Goal: Task Accomplishment & Management: Manage account settings

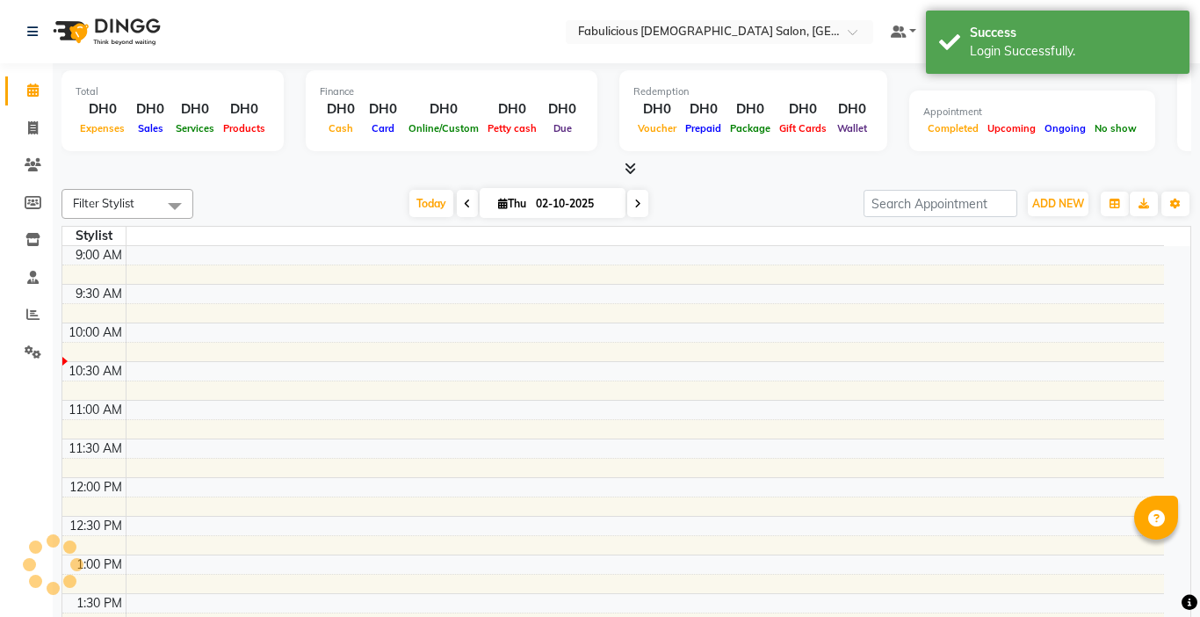
select select "en"
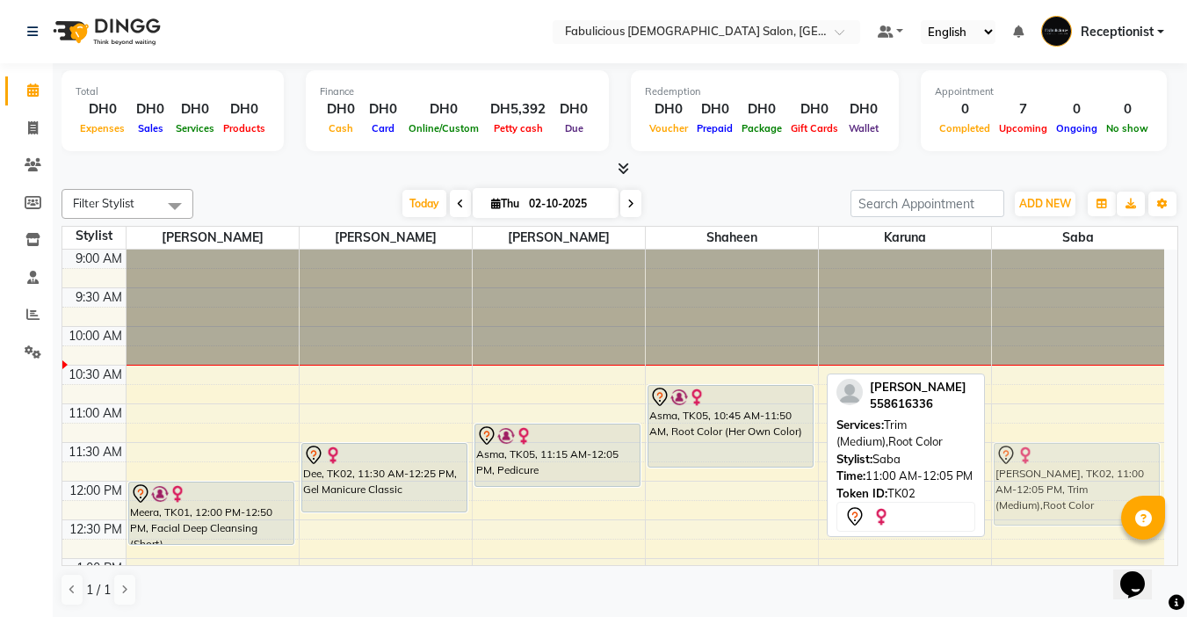
drag, startPoint x: 1078, startPoint y: 413, endPoint x: 1094, endPoint y: 445, distance: 36.5
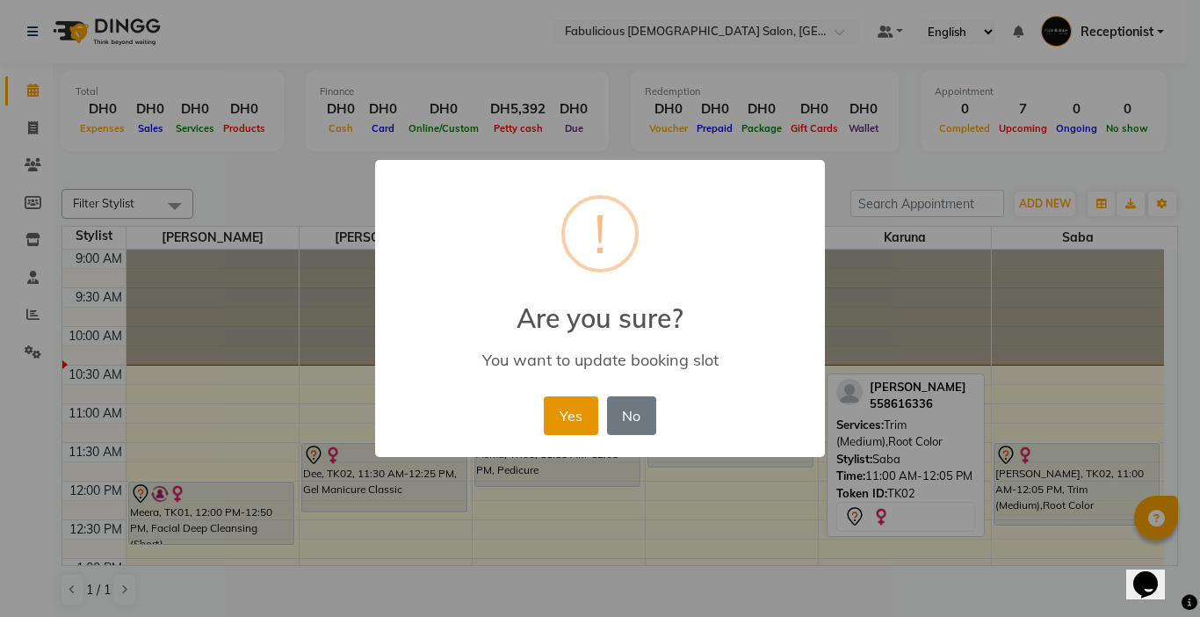
click at [566, 429] on button "Yes" at bounding box center [571, 415] width 54 height 39
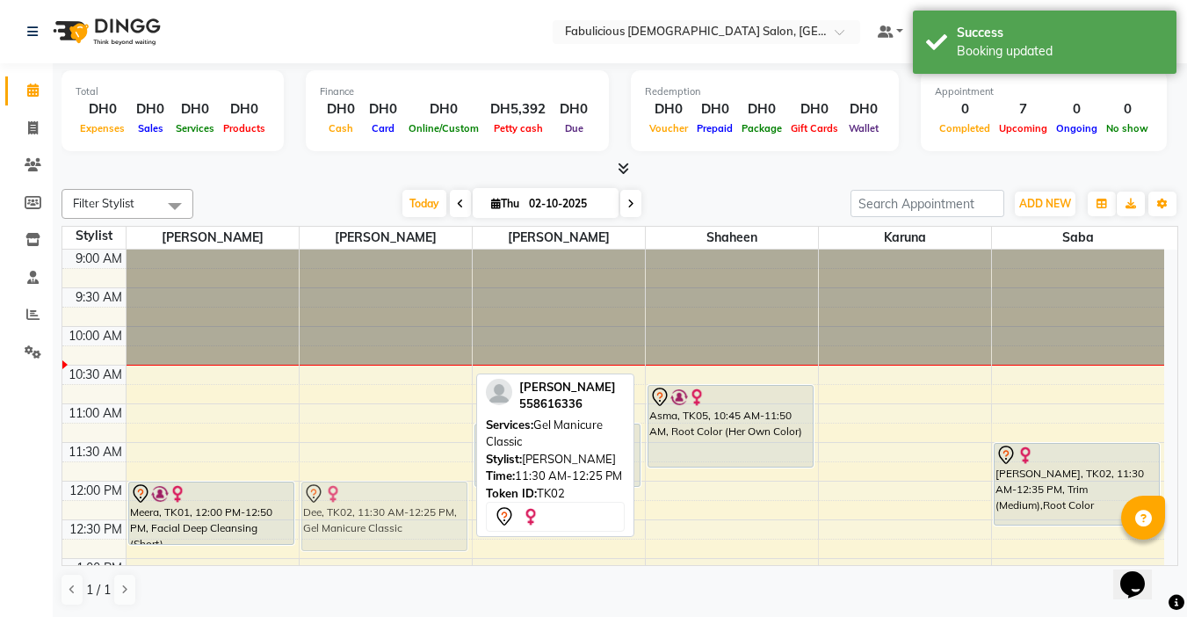
drag, startPoint x: 378, startPoint y: 445, endPoint x: 381, endPoint y: 478, distance: 32.7
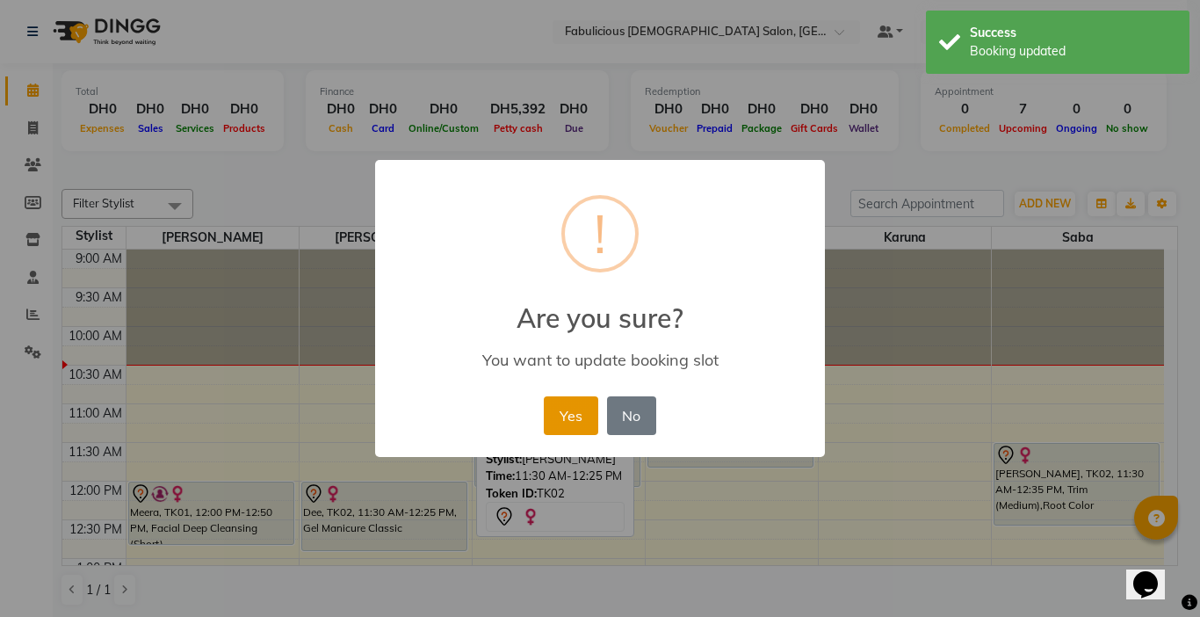
click at [554, 414] on button "Yes" at bounding box center [571, 415] width 54 height 39
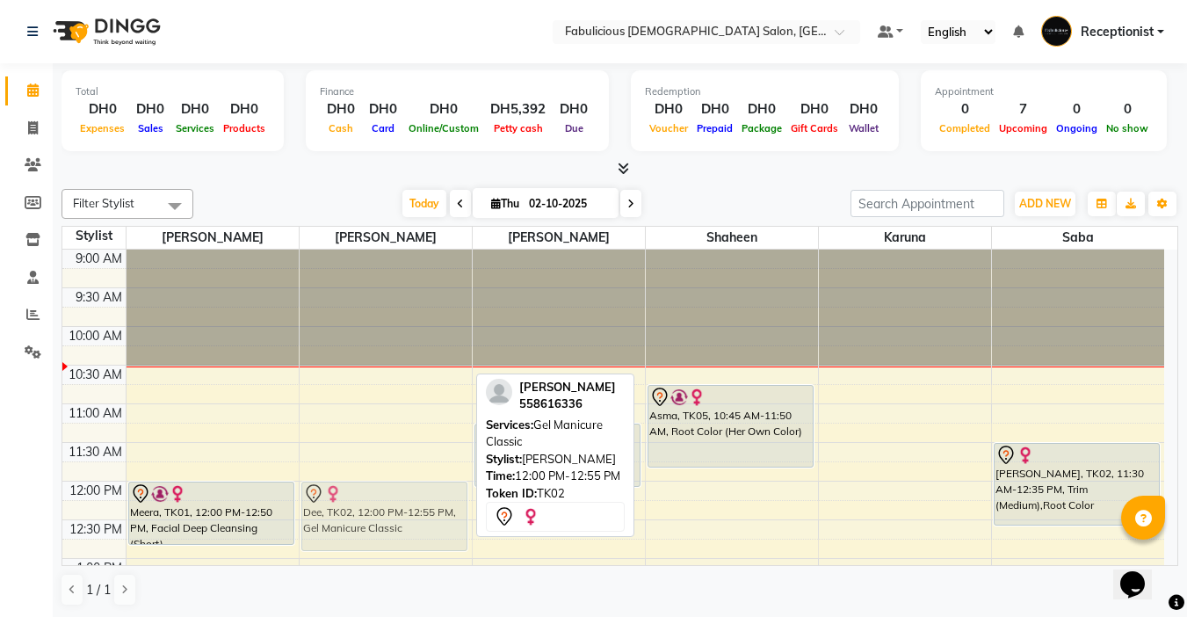
drag, startPoint x: 386, startPoint y: 488, endPoint x: 388, endPoint y: 479, distance: 9.8
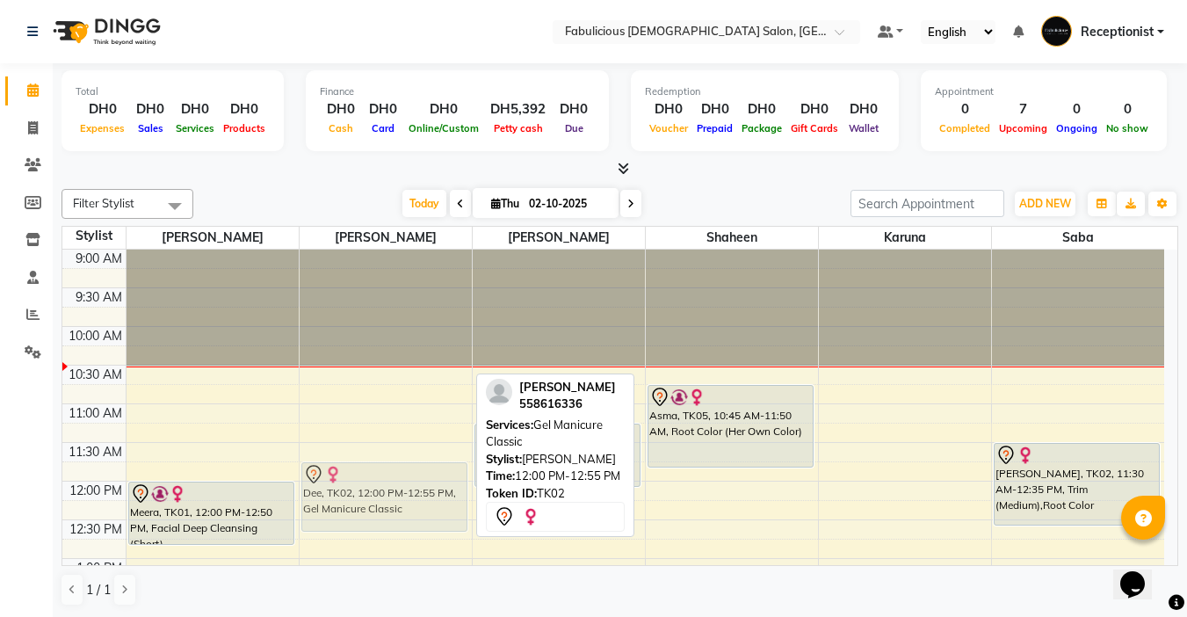
drag, startPoint x: 399, startPoint y: 489, endPoint x: 402, endPoint y: 475, distance: 14.5
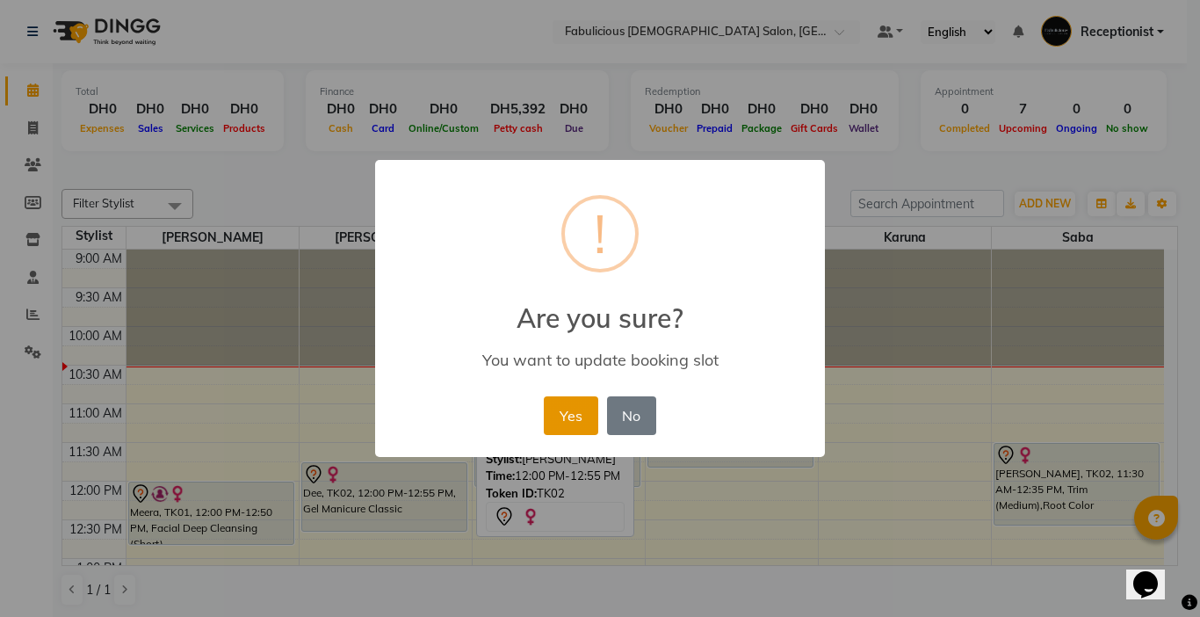
click at [567, 410] on button "Yes" at bounding box center [571, 415] width 54 height 39
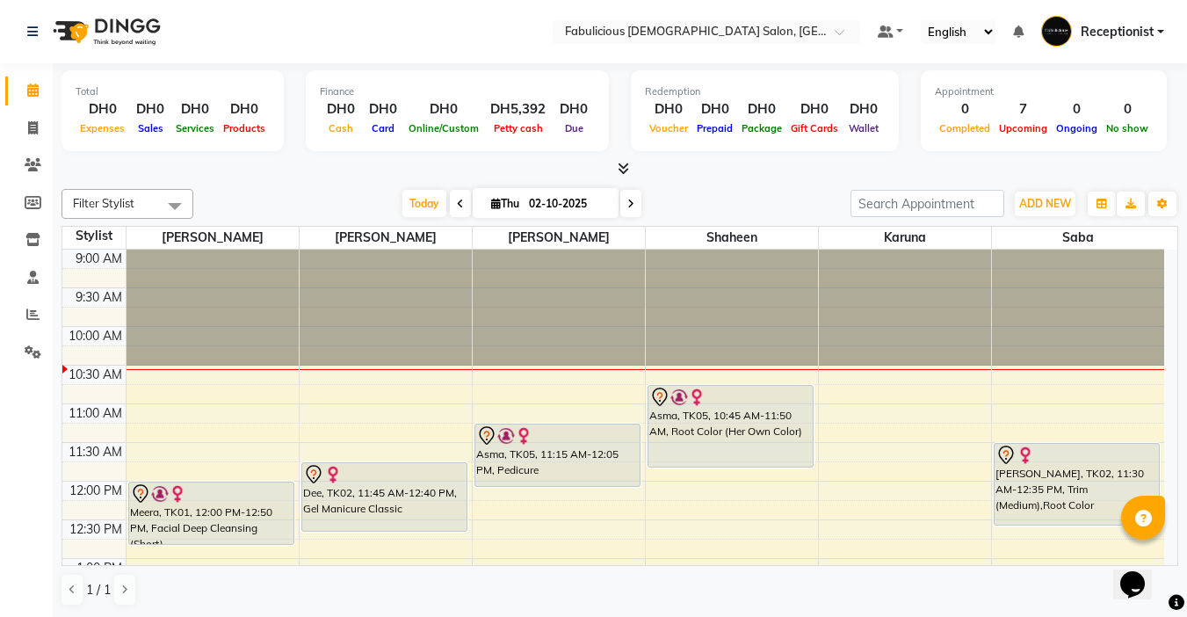
click at [632, 204] on icon at bounding box center [630, 204] width 7 height 11
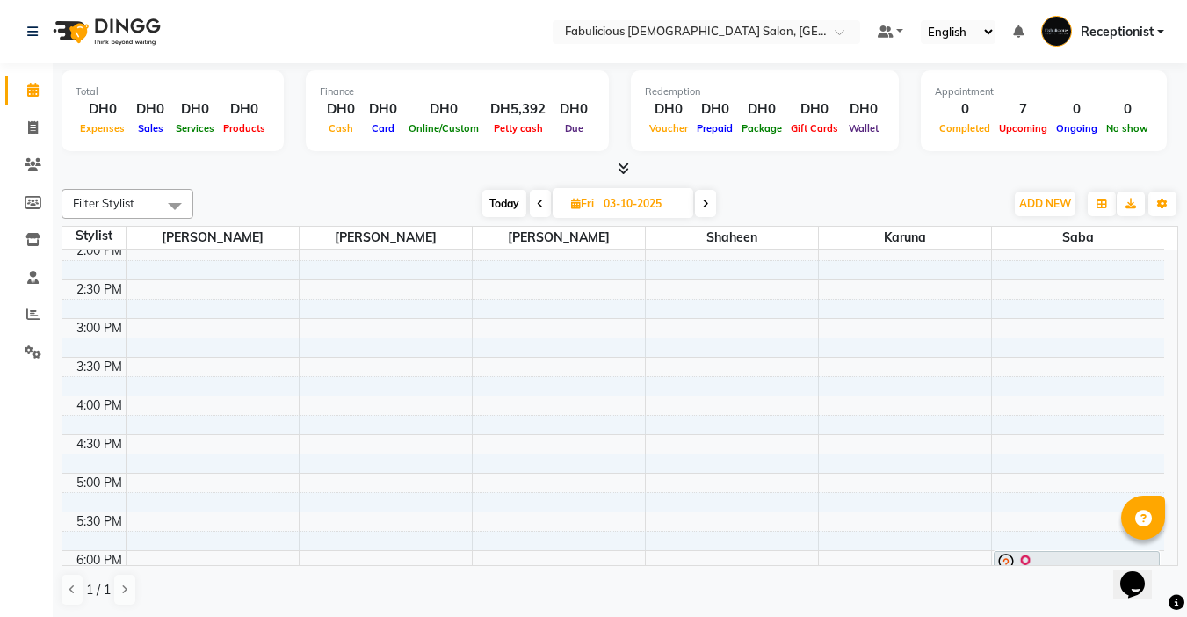
scroll to position [439, 0]
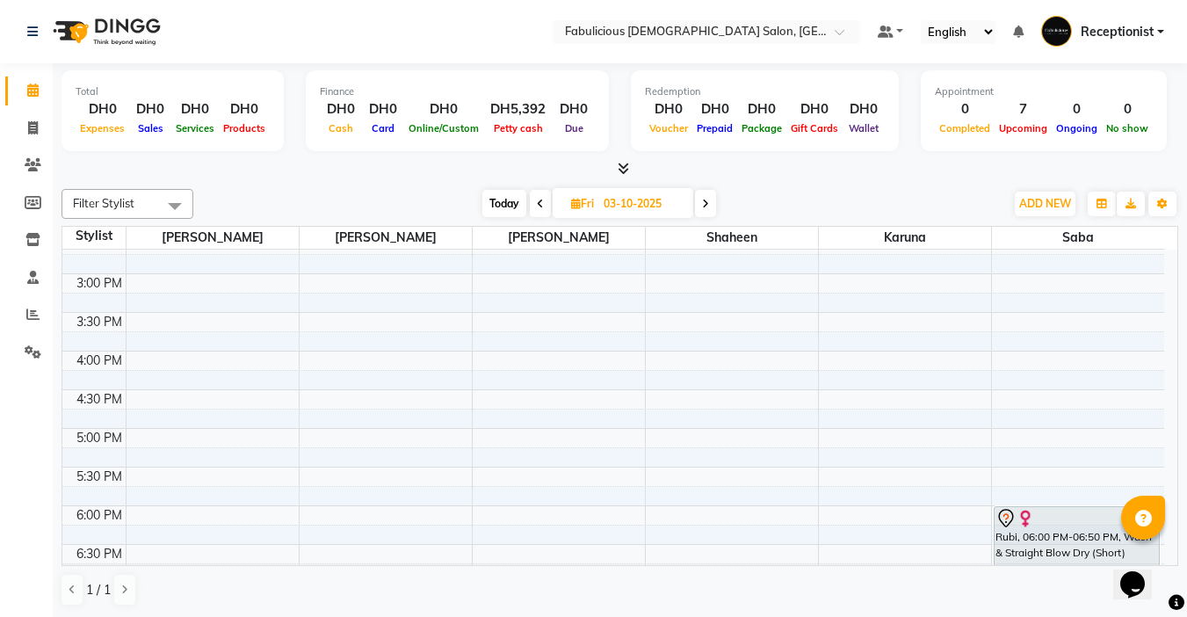
click at [531, 206] on span at bounding box center [540, 203] width 21 height 27
type input "02-10-2025"
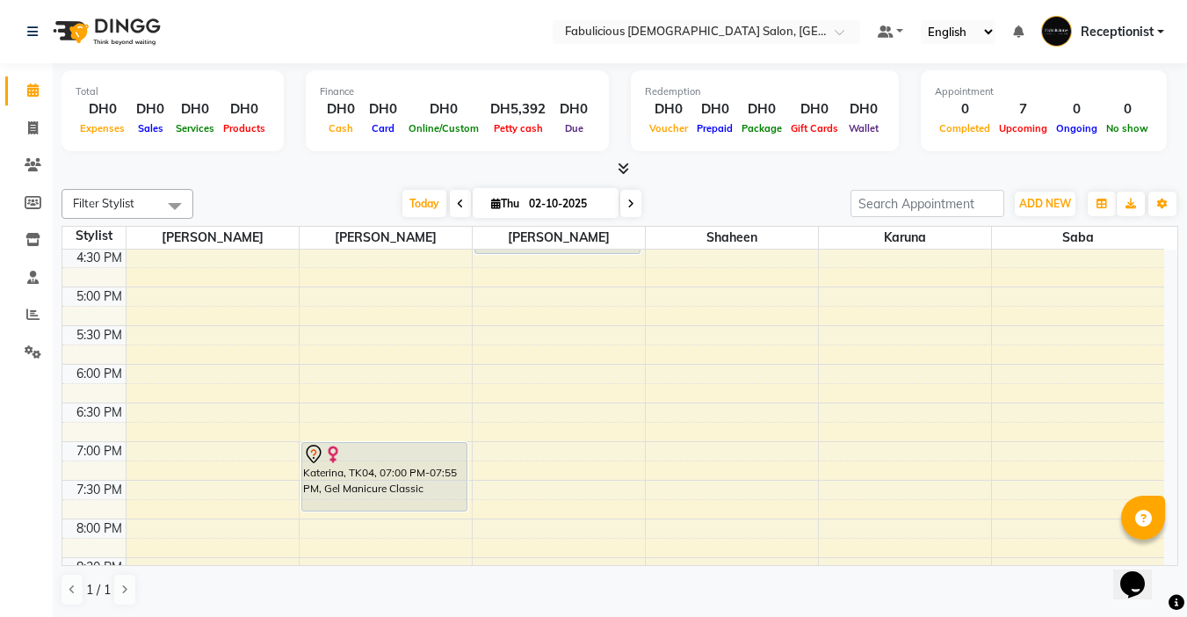
scroll to position [605, 0]
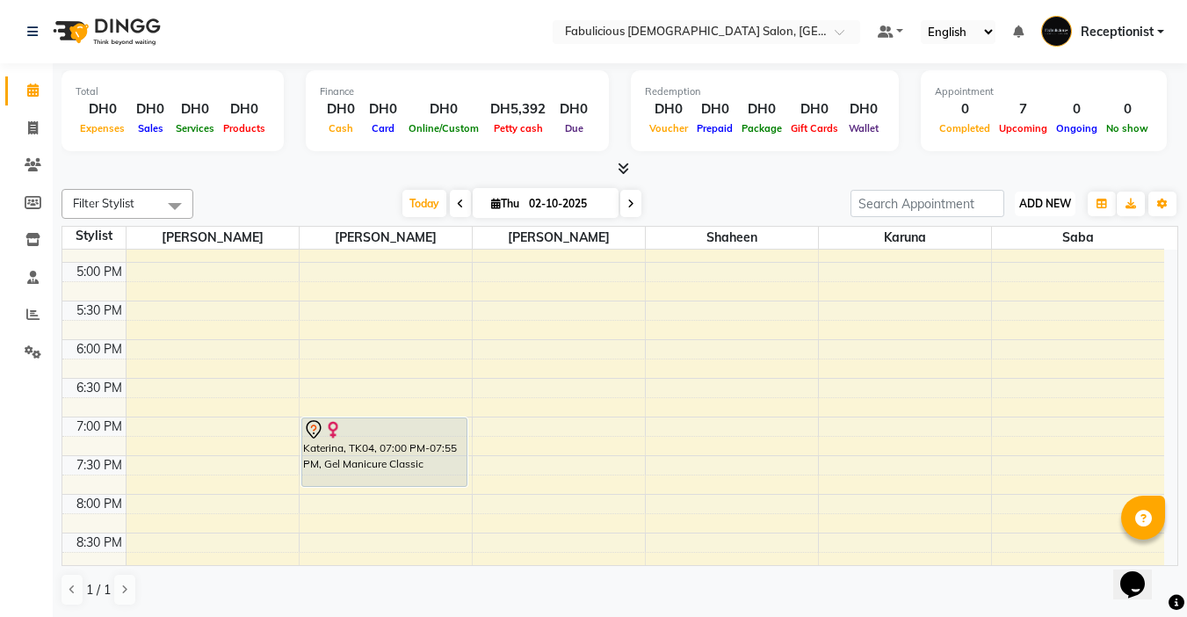
click at [1042, 200] on span "ADD NEW" at bounding box center [1045, 203] width 52 height 13
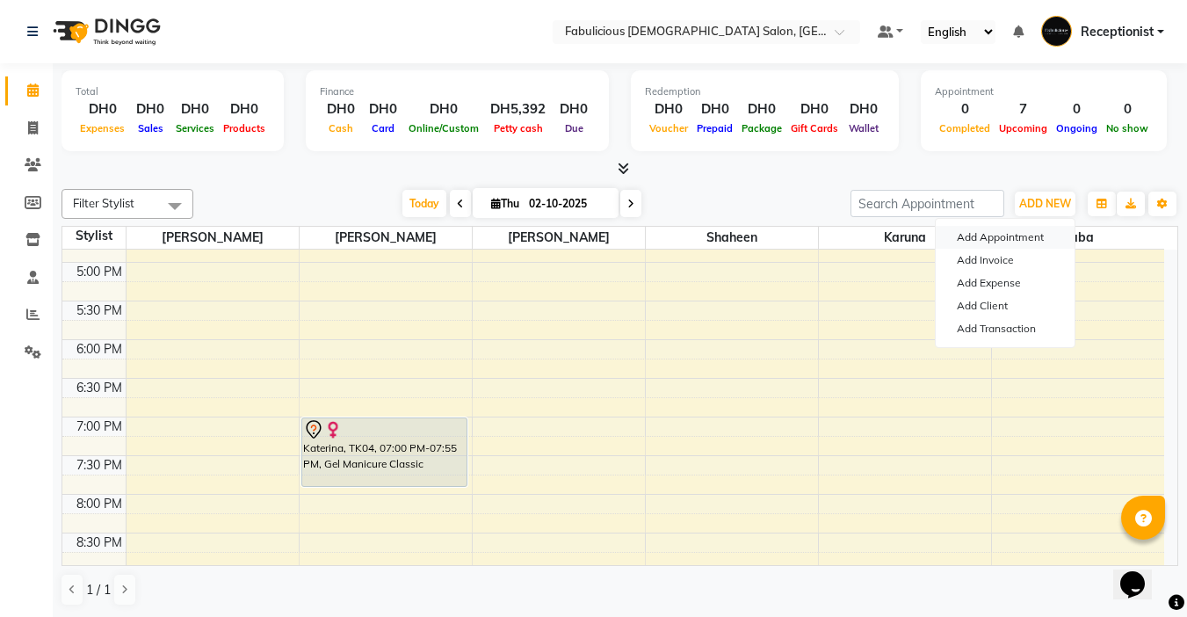
drag, startPoint x: 979, startPoint y: 239, endPoint x: 881, endPoint y: 242, distance: 98.4
click at [978, 241] on button "Add Appointment" at bounding box center [1004, 237] width 139 height 23
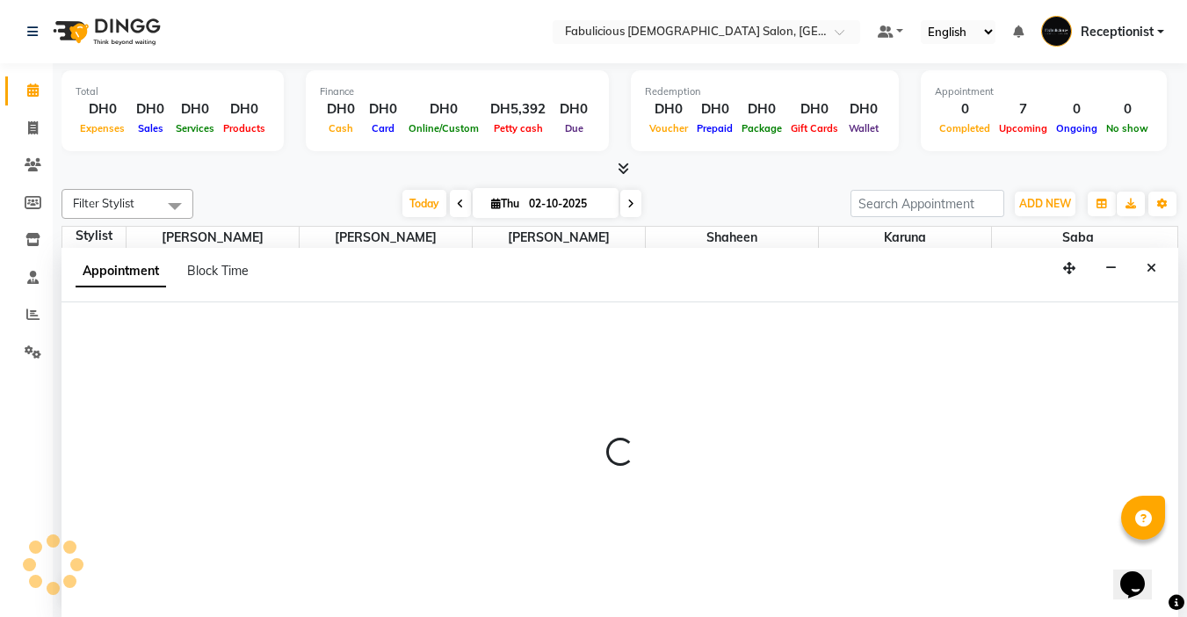
scroll to position [1, 0]
select select "tentative"
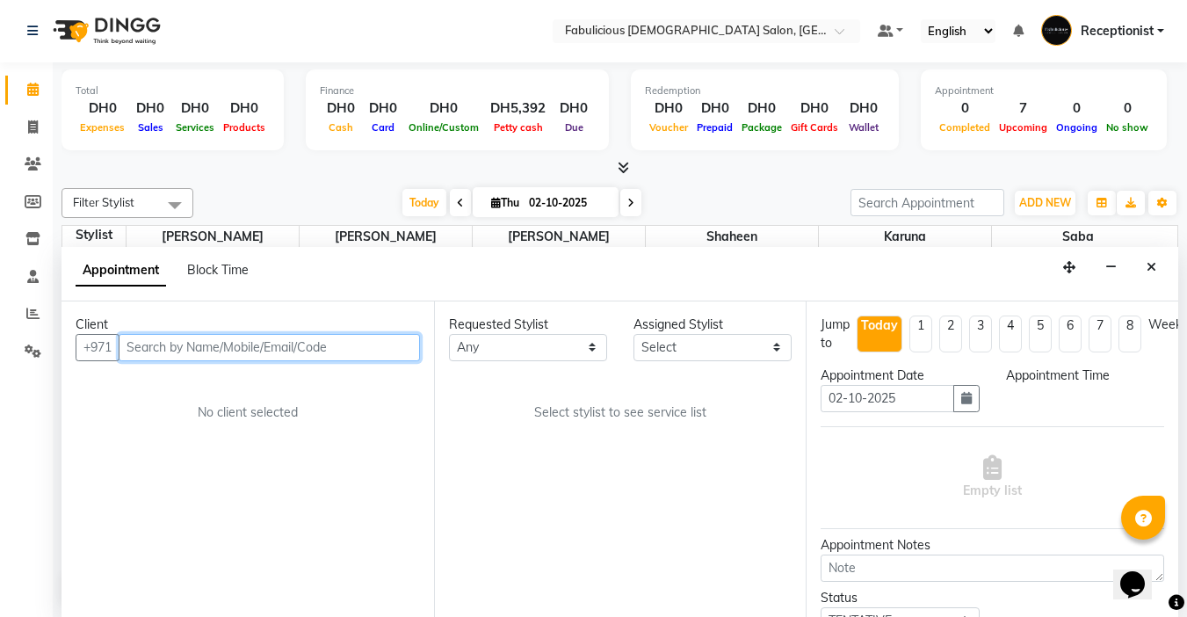
select select "600"
click at [222, 360] on input "text" at bounding box center [269, 347] width 301 height 27
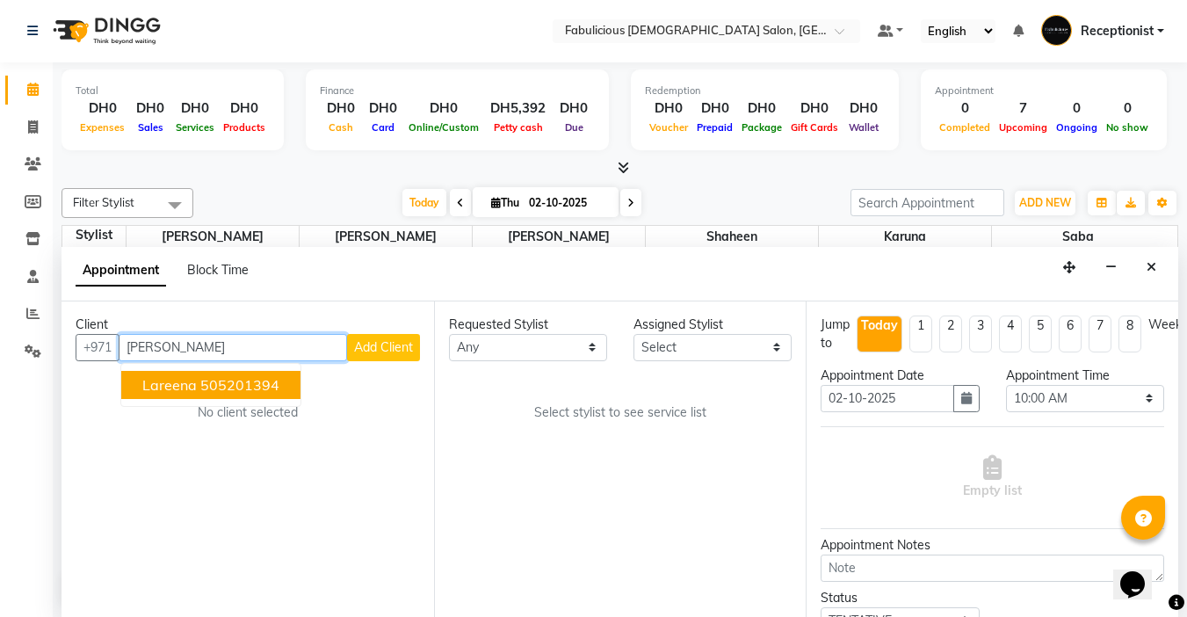
click at [210, 387] on ngb-highlight "505201394" at bounding box center [239, 385] width 79 height 18
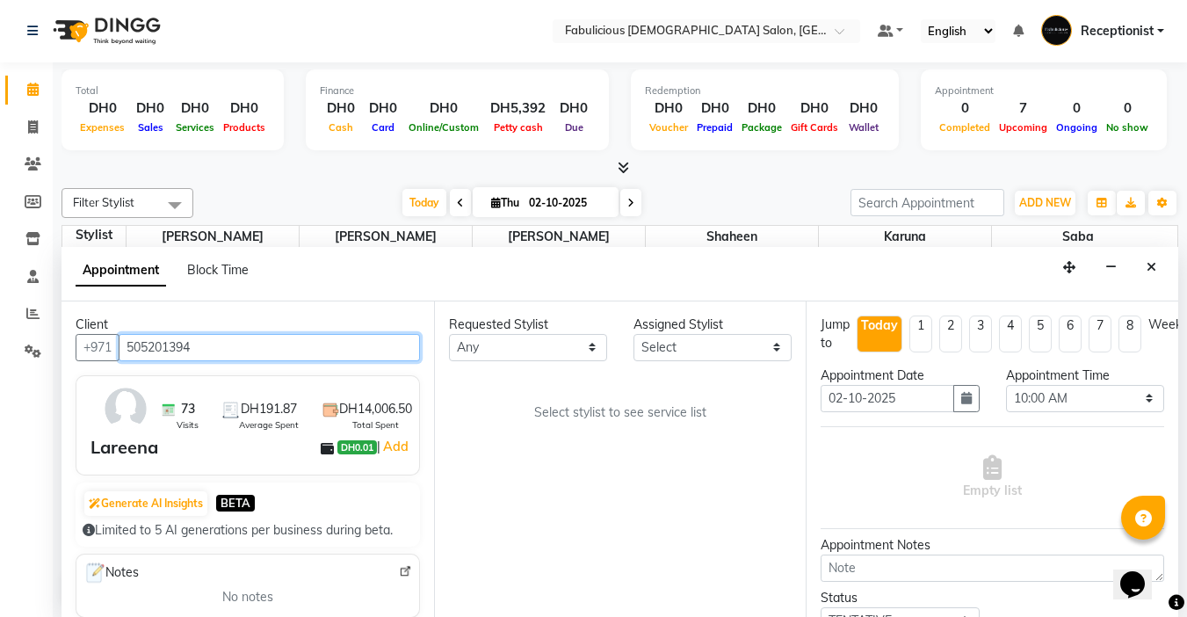
type input "505201394"
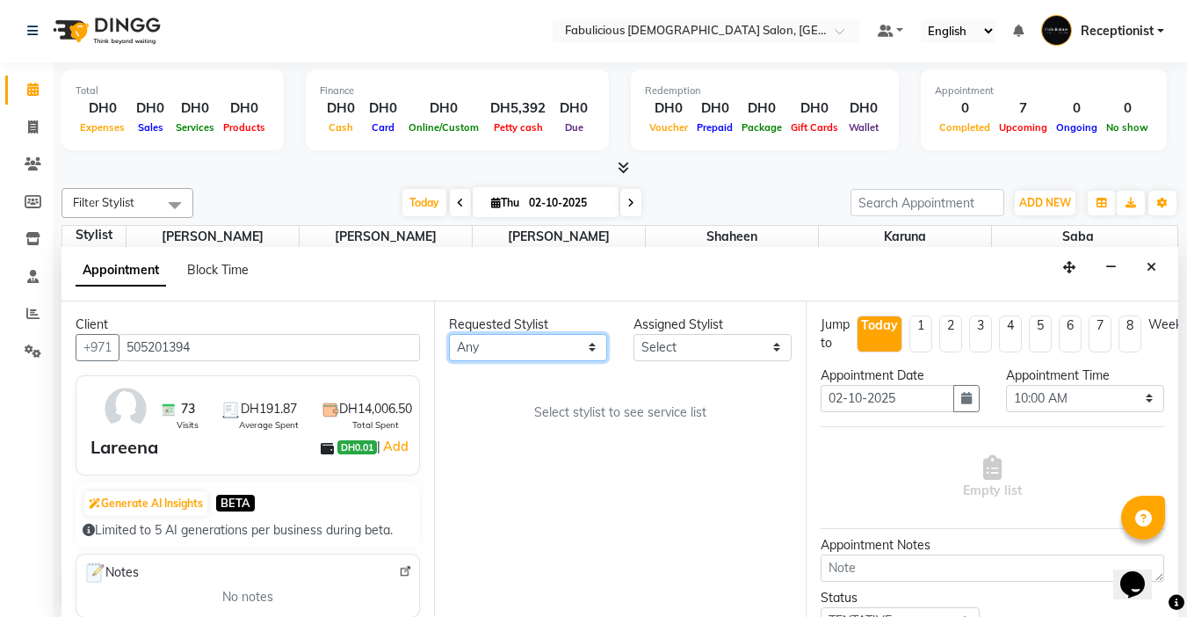
click at [594, 349] on select "Any [PERSON_NAME] [PERSON_NAME] [PERSON_NAME] [PERSON_NAME]" at bounding box center [528, 347] width 158 height 27
select select "11627"
click at [449, 334] on select "Any [PERSON_NAME] [PERSON_NAME] [PERSON_NAME] [PERSON_NAME]" at bounding box center [528, 347] width 158 height 27
select select "11627"
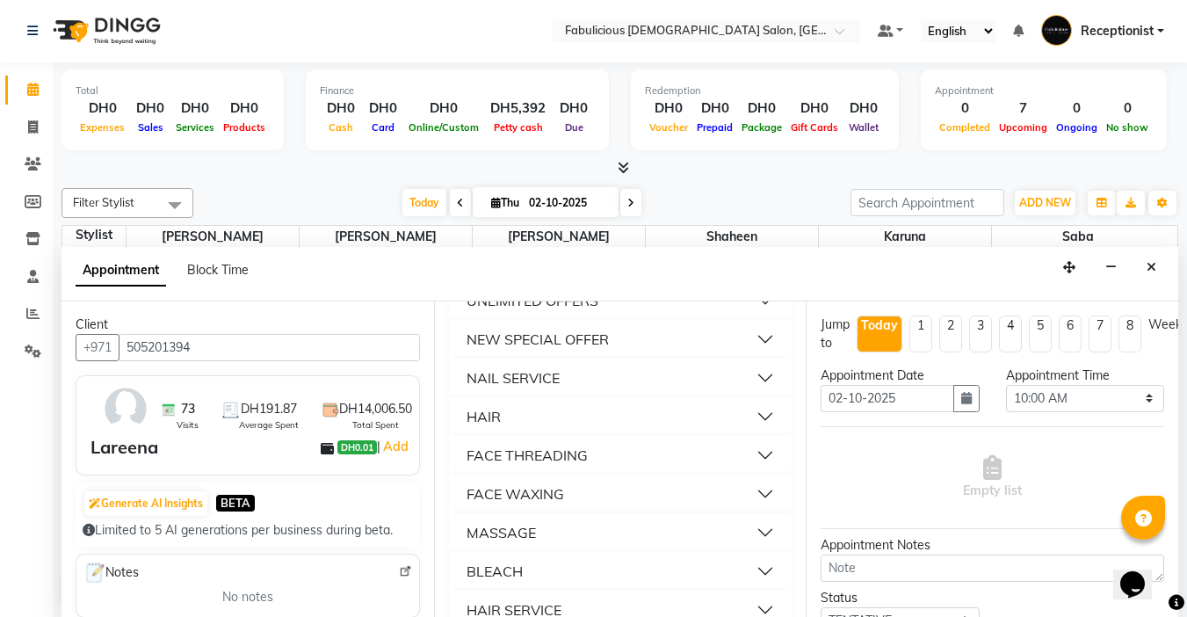
scroll to position [1142, 0]
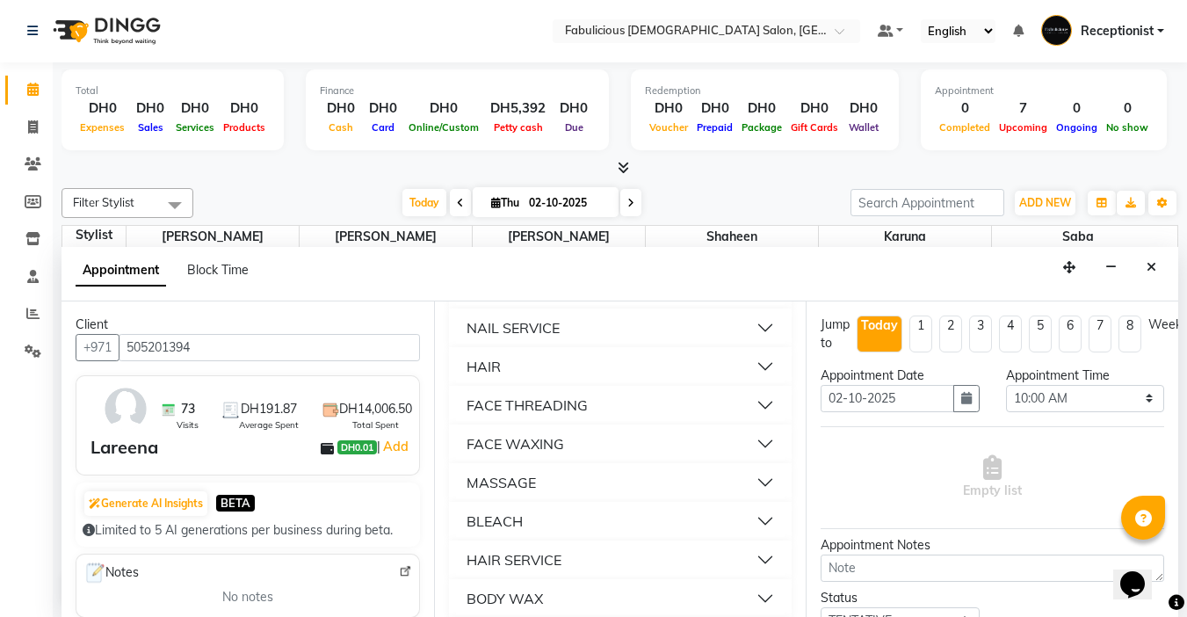
click at [533, 415] on div "FACE THREADING" at bounding box center [526, 404] width 121 height 21
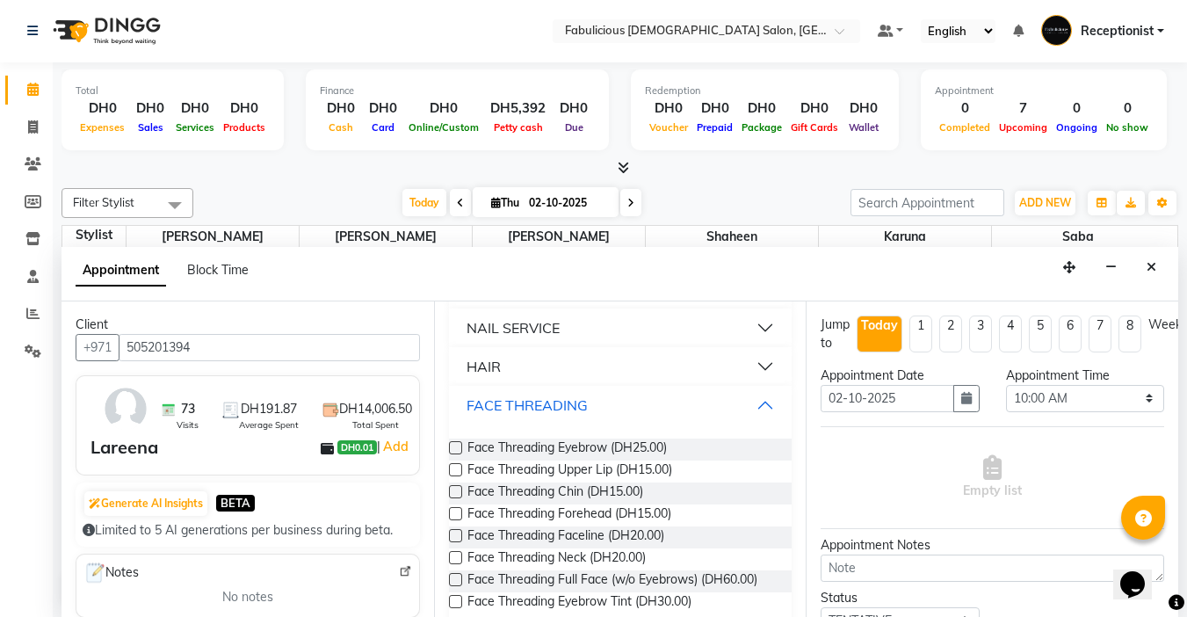
scroll to position [1230, 0]
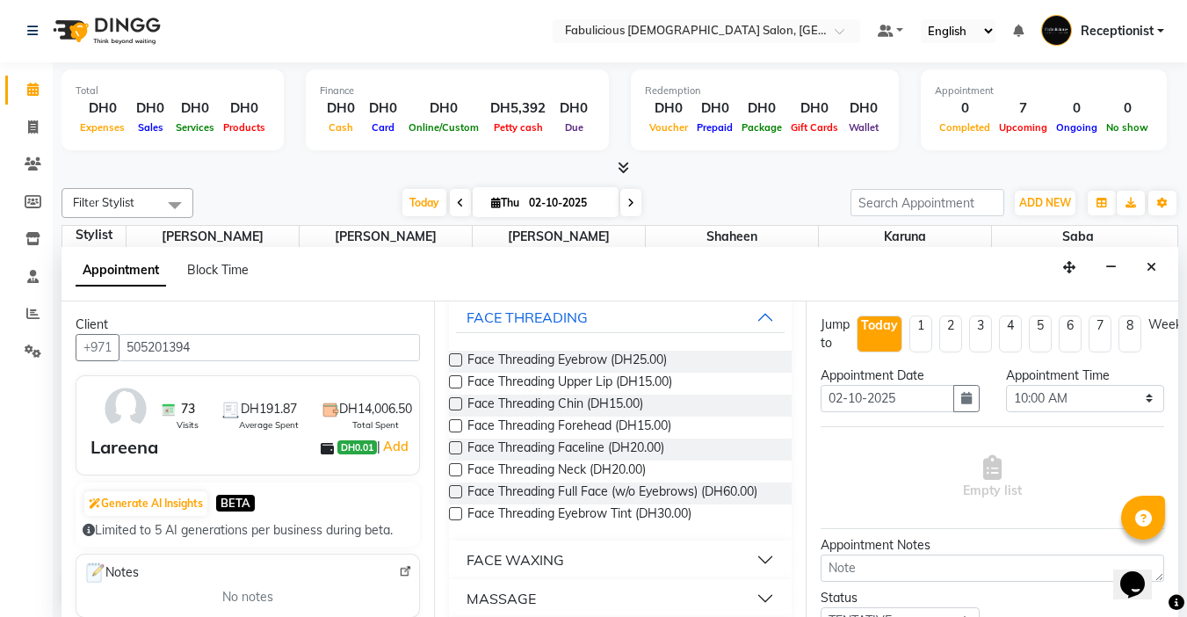
click at [455, 366] on label at bounding box center [455, 359] width 13 height 13
click at [455, 367] on input "checkbox" at bounding box center [454, 361] width 11 height 11
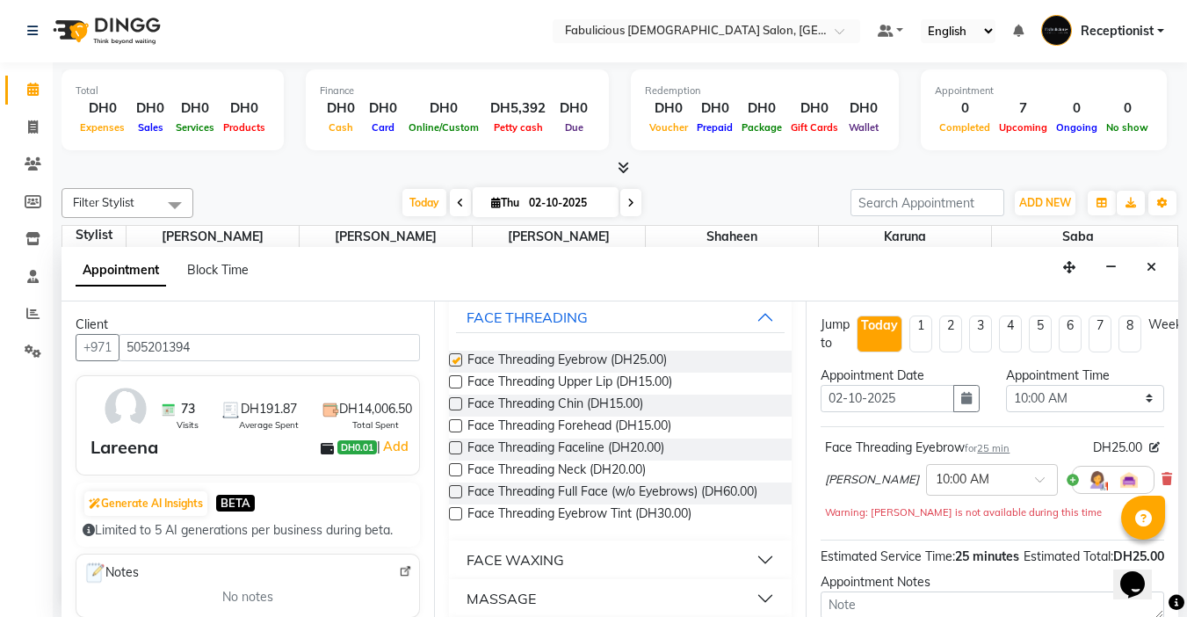
checkbox input "false"
drag, startPoint x: 459, startPoint y: 410, endPoint x: 561, endPoint y: 409, distance: 101.9
click at [459, 388] on label at bounding box center [455, 381] width 13 height 13
click at [459, 389] on input "checkbox" at bounding box center [454, 383] width 11 height 11
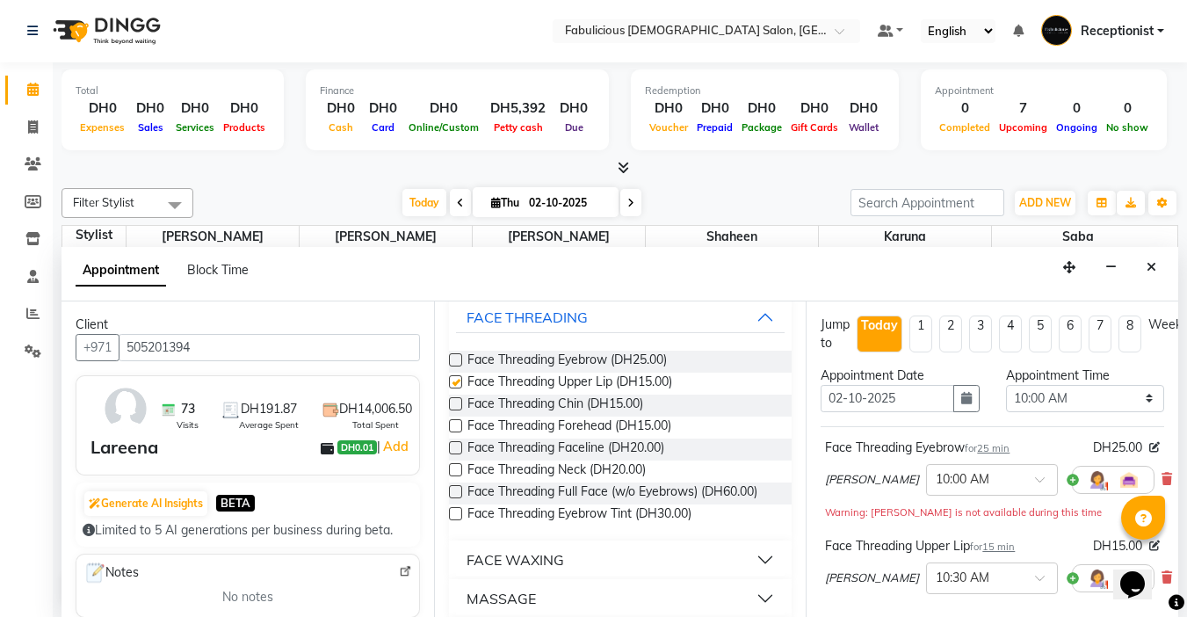
checkbox input "false"
click at [1140, 401] on select "Select 10:00 AM 10:15 AM 10:30 AM 10:45 AM 11:00 AM 11:15 AM 11:30 AM 11:45 AM …" at bounding box center [1085, 398] width 158 height 27
select select "1110"
click at [1006, 385] on select "Select 10:00 AM 10:15 AM 10:30 AM 10:45 AM 11:00 AM 11:15 AM 11:30 AM 11:45 AM …" at bounding box center [1085, 398] width 158 height 27
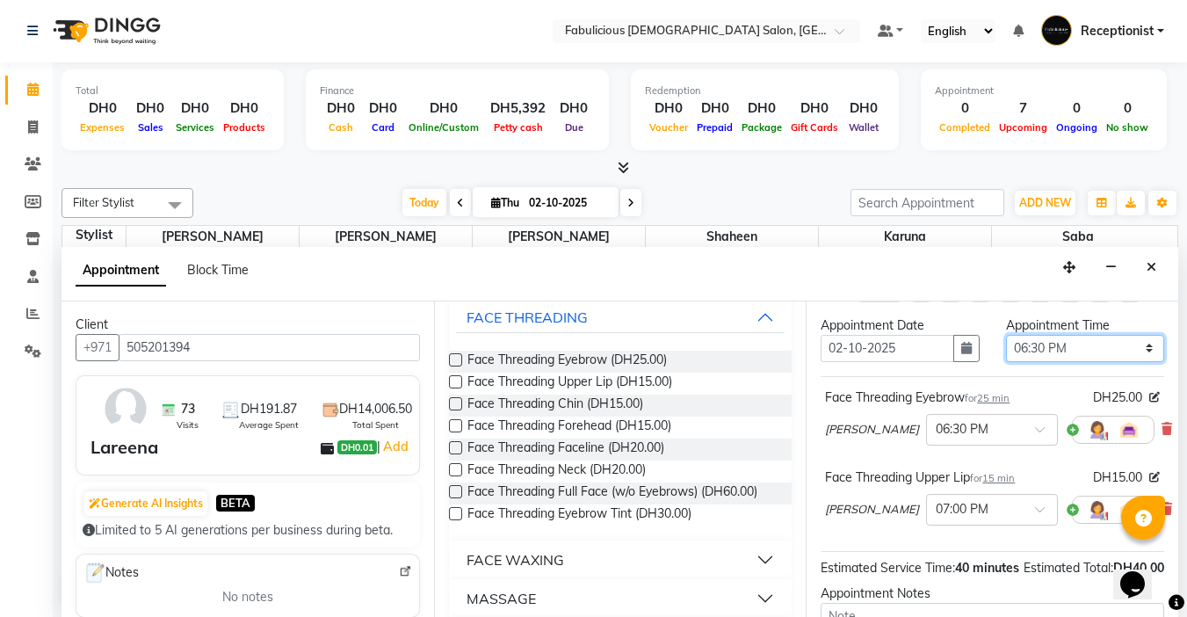
scroll to position [258, 0]
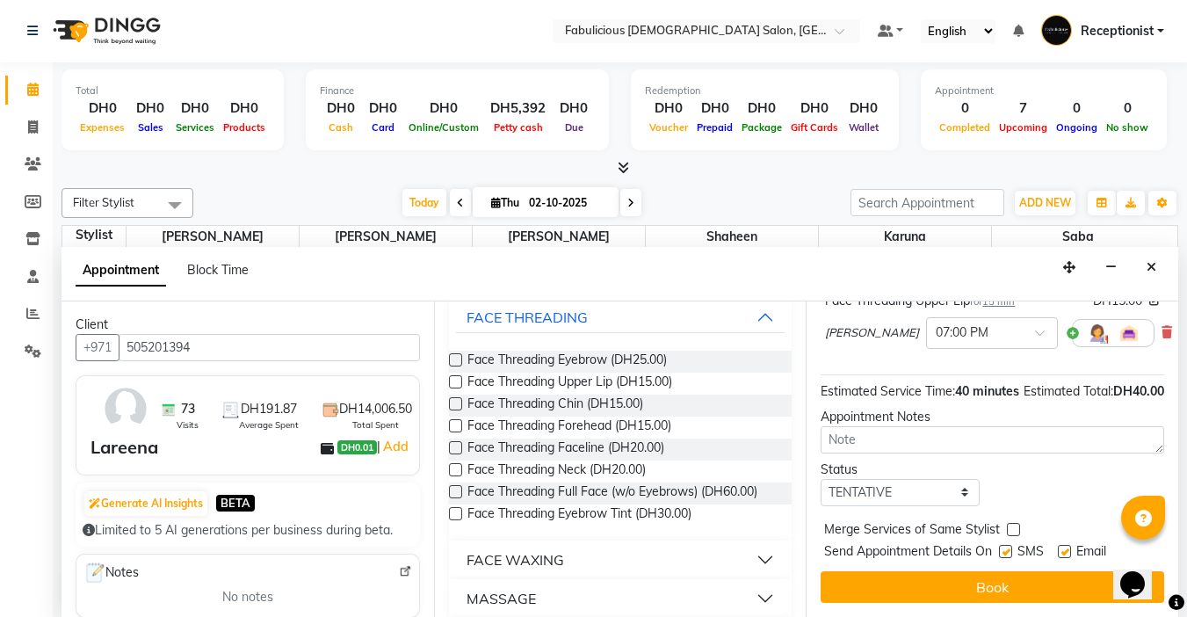
click at [1009, 523] on label at bounding box center [1013, 529] width 13 height 13
click at [1009, 525] on input "checkbox" at bounding box center [1012, 530] width 11 height 11
checkbox input "true"
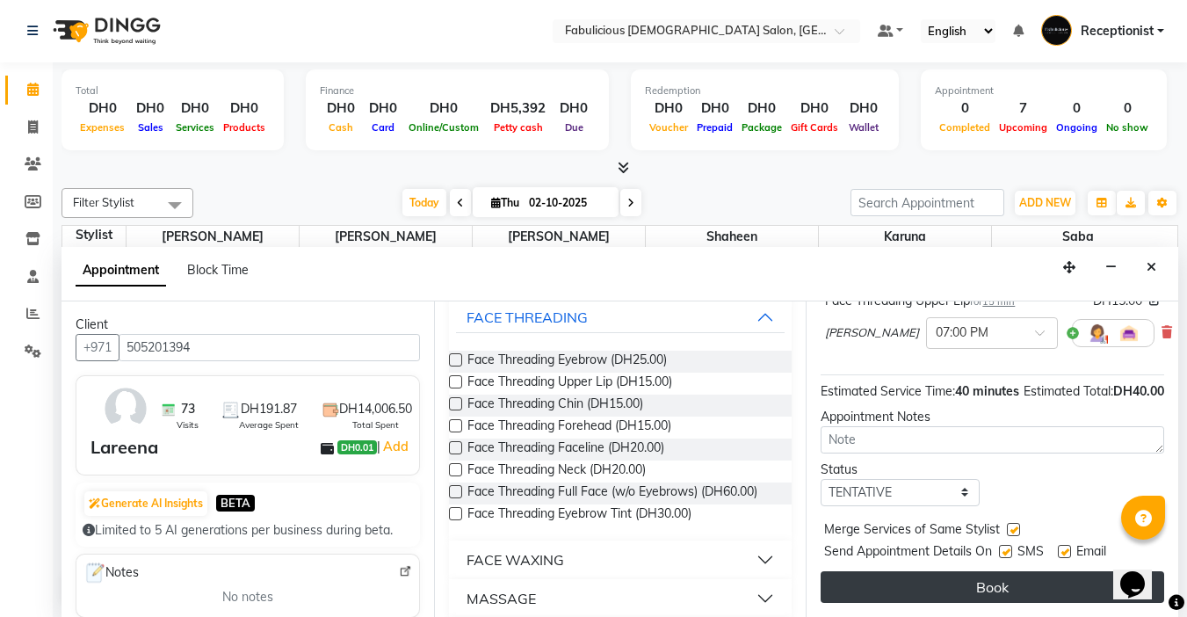
click at [971, 571] on button "Book" at bounding box center [991, 587] width 343 height 32
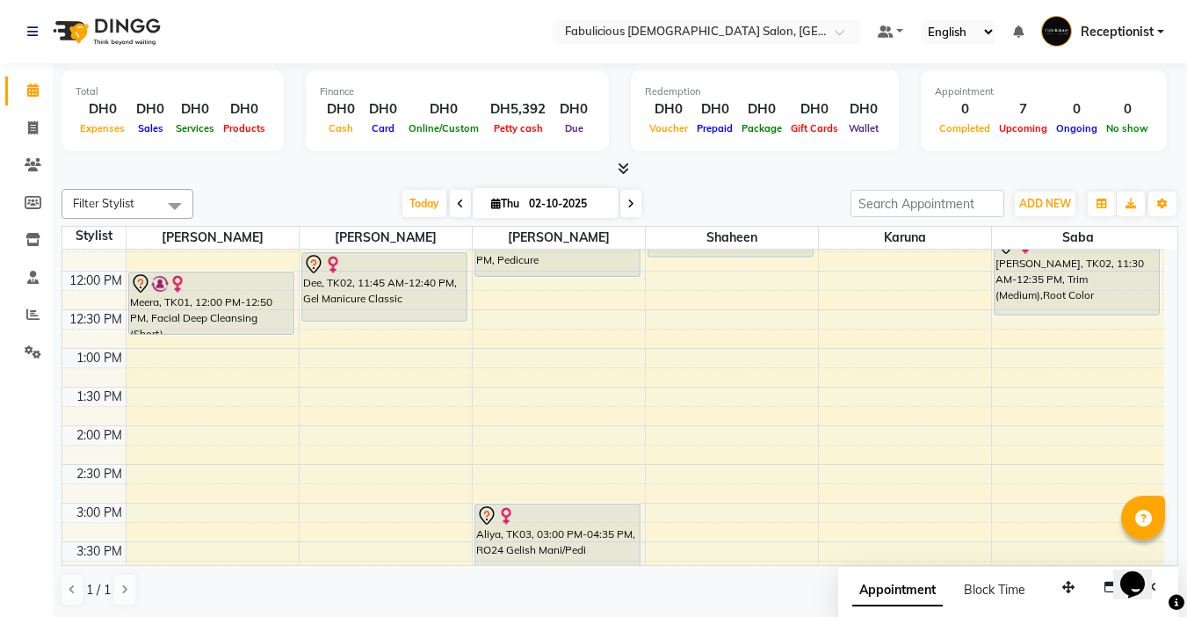
scroll to position [264, 0]
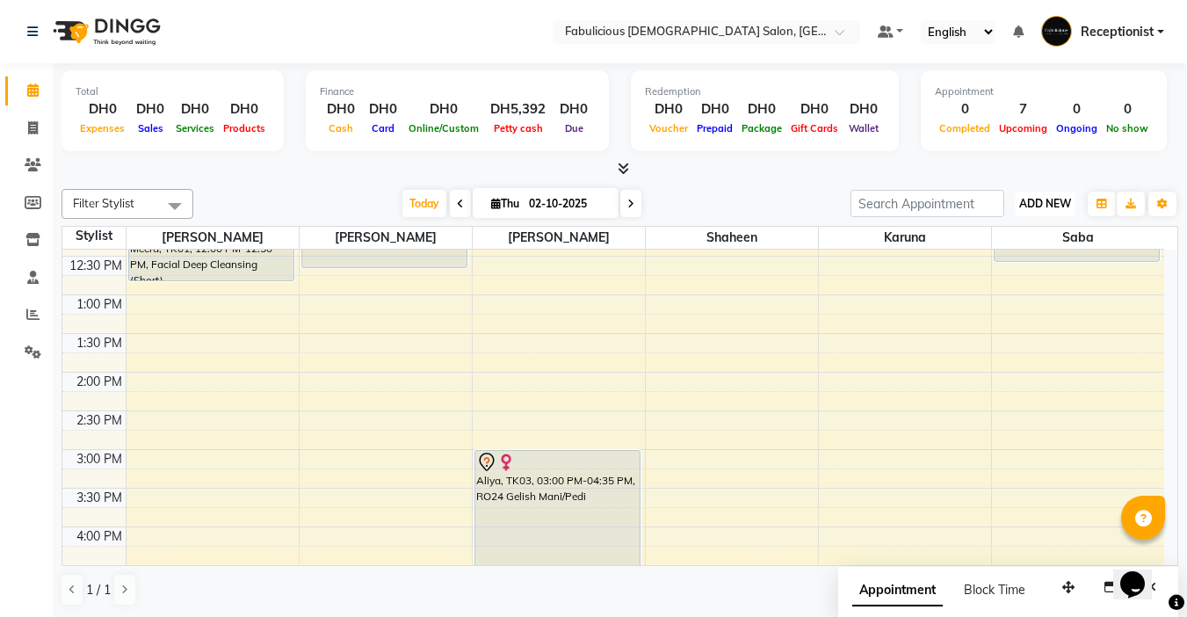
click at [1022, 211] on button "ADD NEW Toggle Dropdown" at bounding box center [1045, 203] width 61 height 25
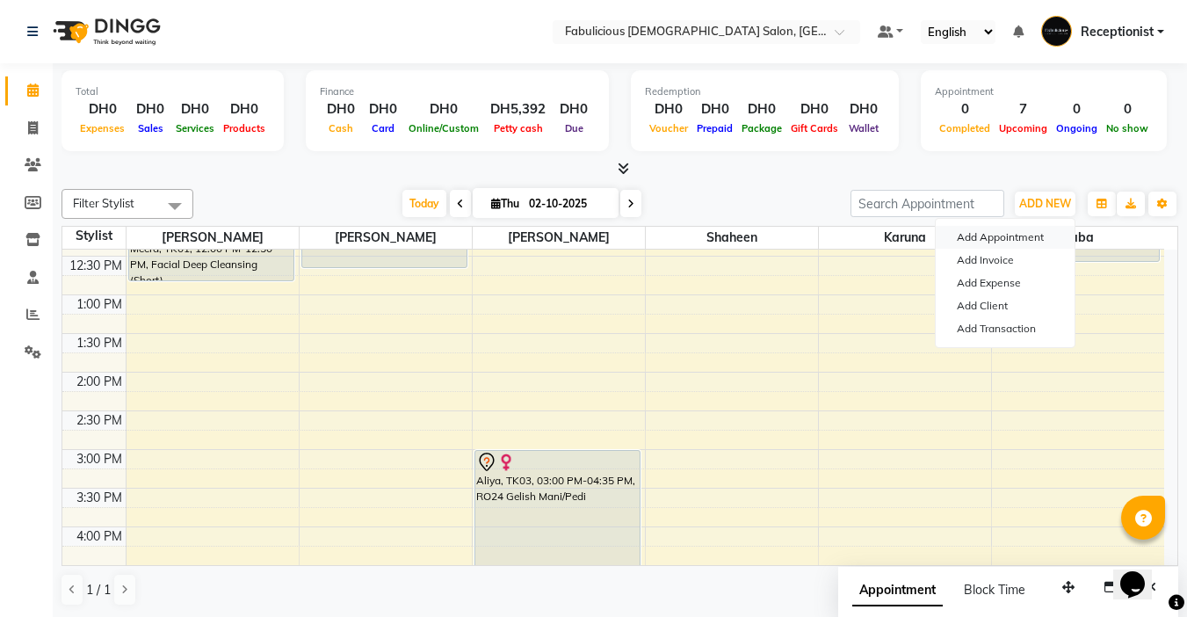
click at [1009, 237] on button "Add Appointment" at bounding box center [1004, 237] width 139 height 23
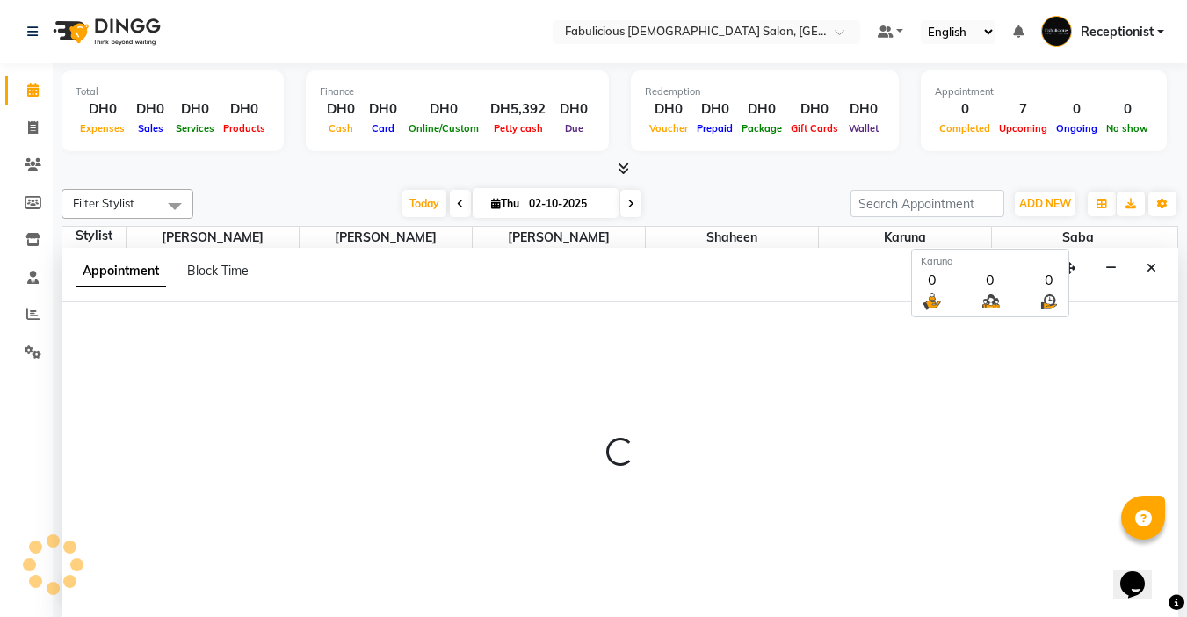
scroll to position [1, 0]
select select "tentative"
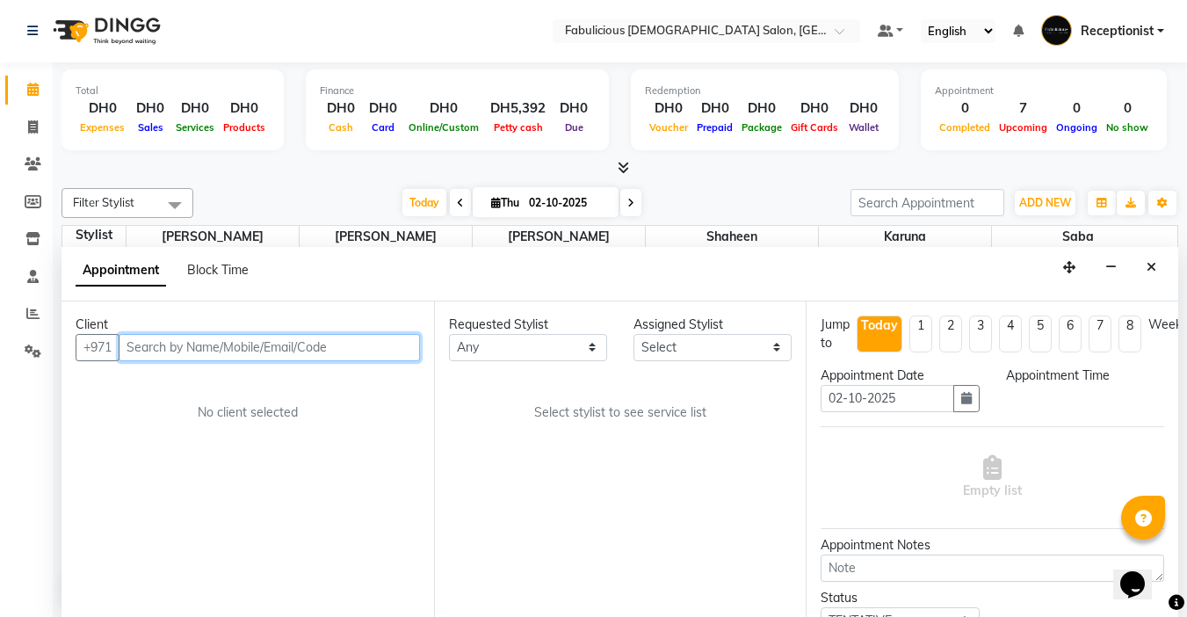
select select "600"
click at [176, 346] on input "text" at bounding box center [269, 347] width 301 height 27
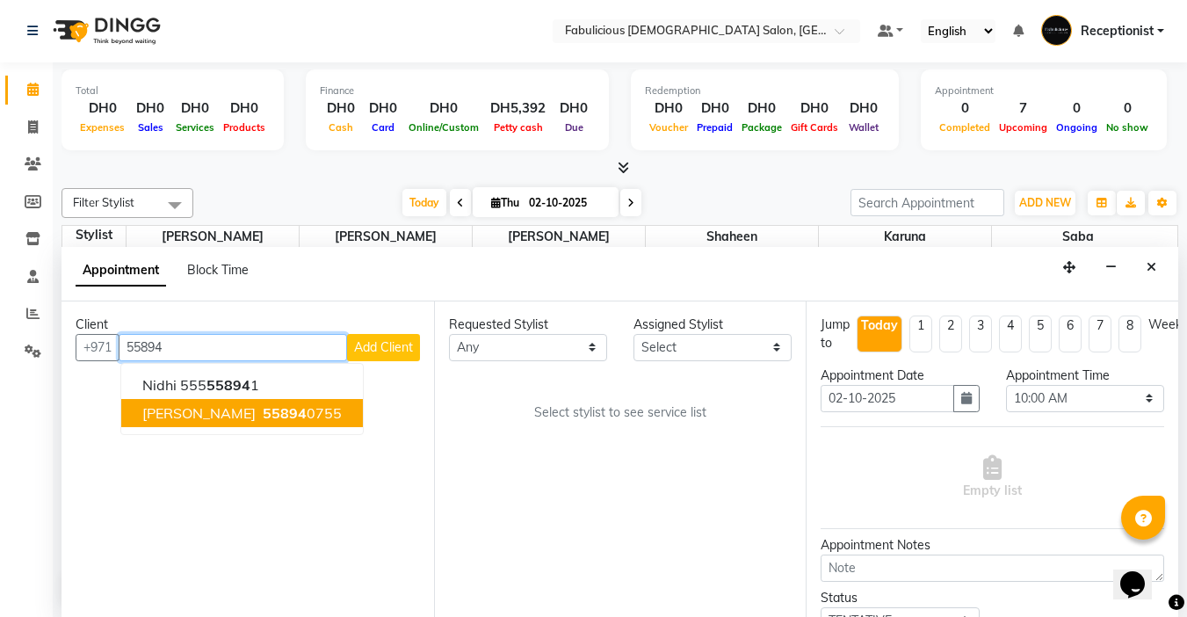
click at [161, 415] on span "[PERSON_NAME]" at bounding box center [198, 413] width 113 height 18
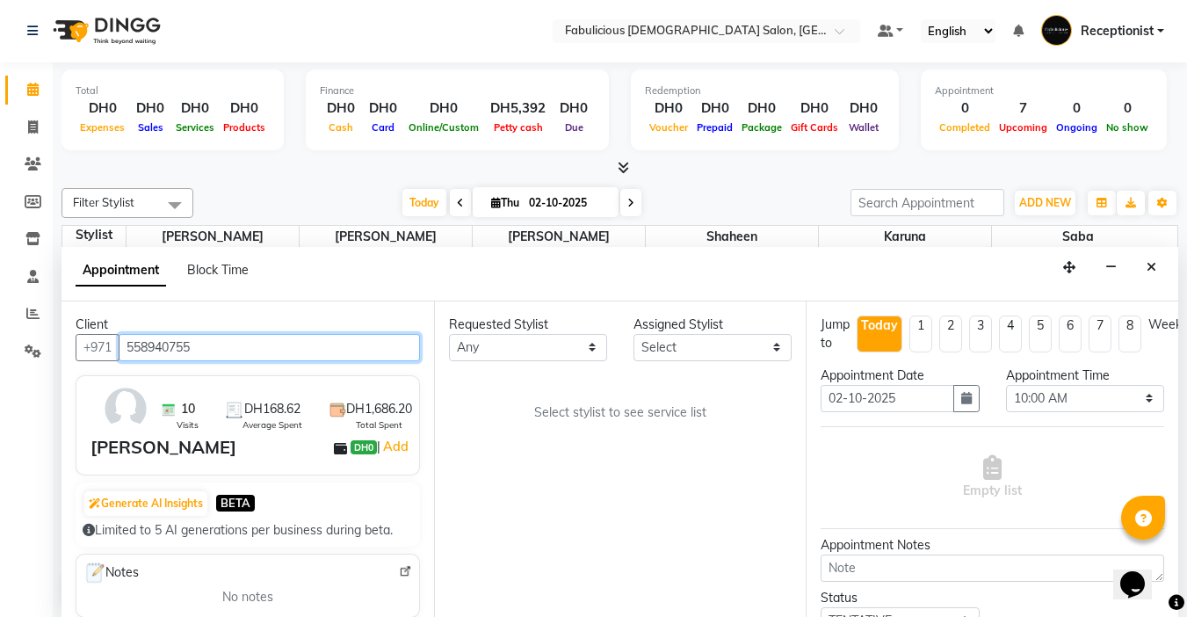
type input "558940755"
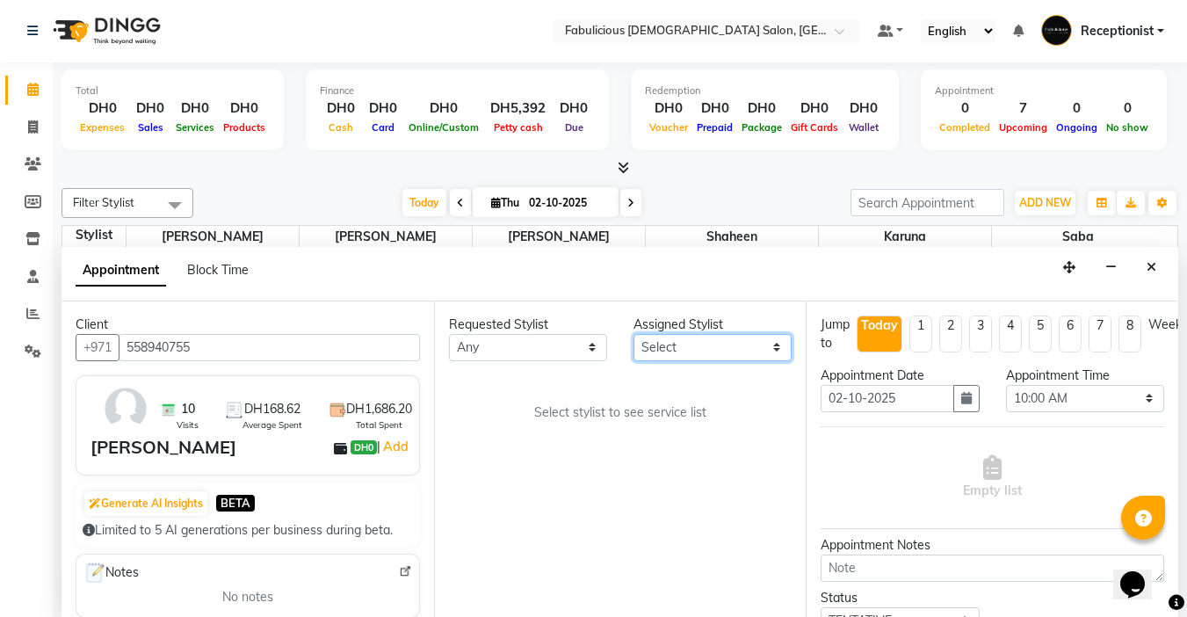
click at [698, 350] on select "Select [PERSON_NAME] [PERSON_NAME] [PERSON_NAME] [PERSON_NAME]" at bounding box center [712, 347] width 158 height 27
select select "11627"
click at [633, 334] on select "Select [PERSON_NAME] [PERSON_NAME] [PERSON_NAME] [PERSON_NAME]" at bounding box center [712, 347] width 158 height 27
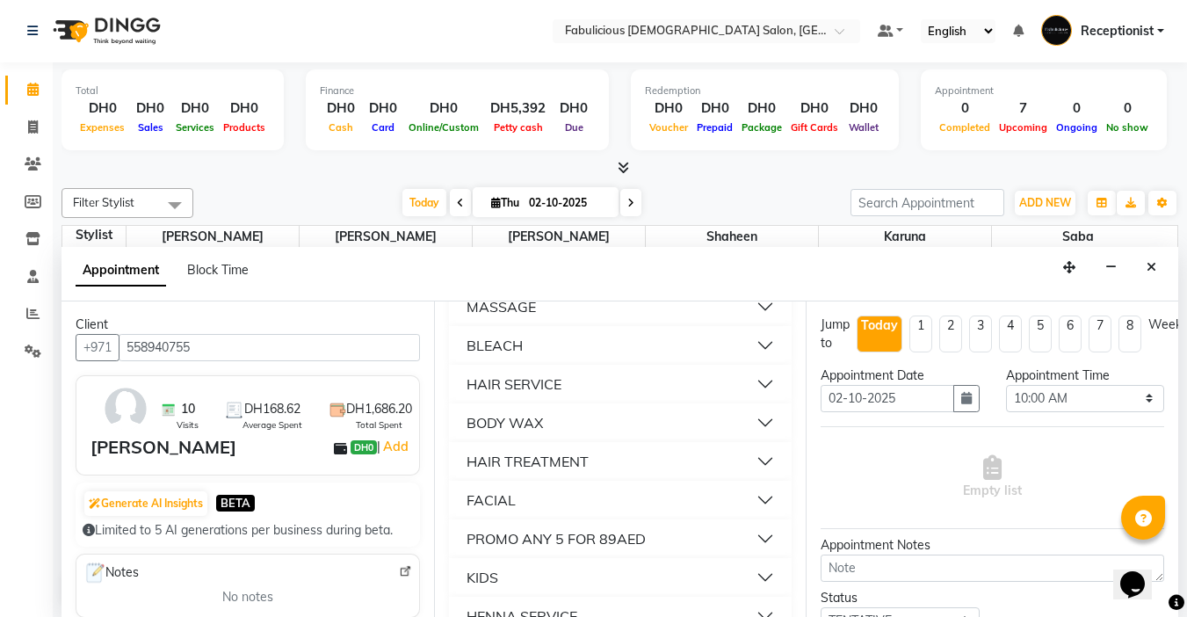
scroll to position [1230, 0]
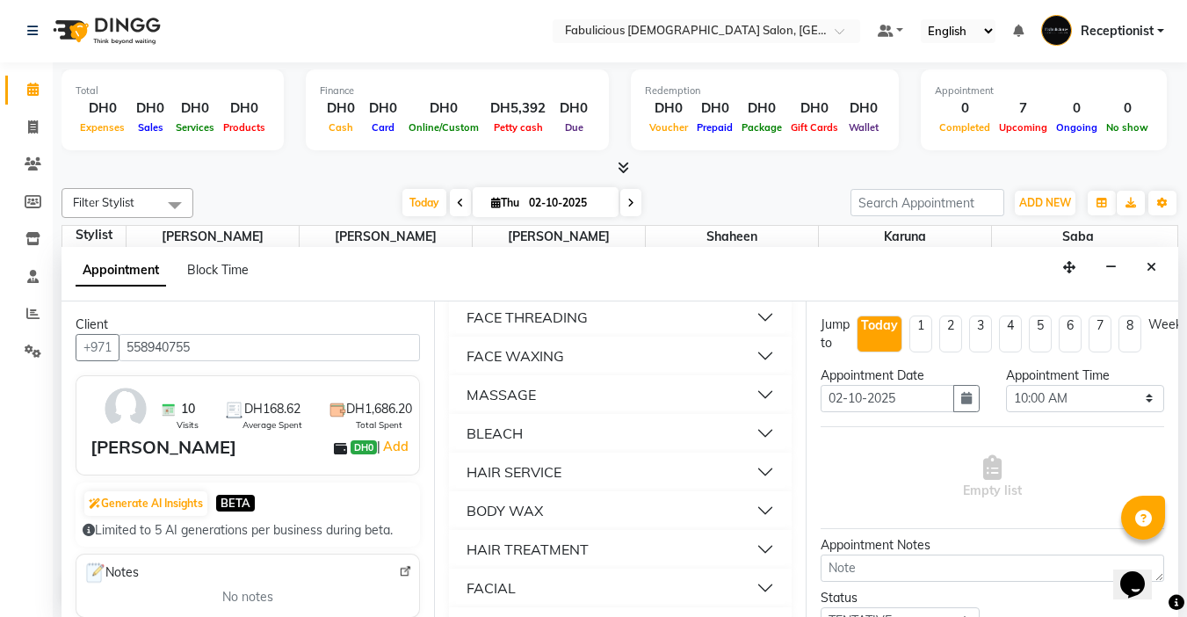
click at [529, 328] on div "FACE THREADING" at bounding box center [526, 317] width 121 height 21
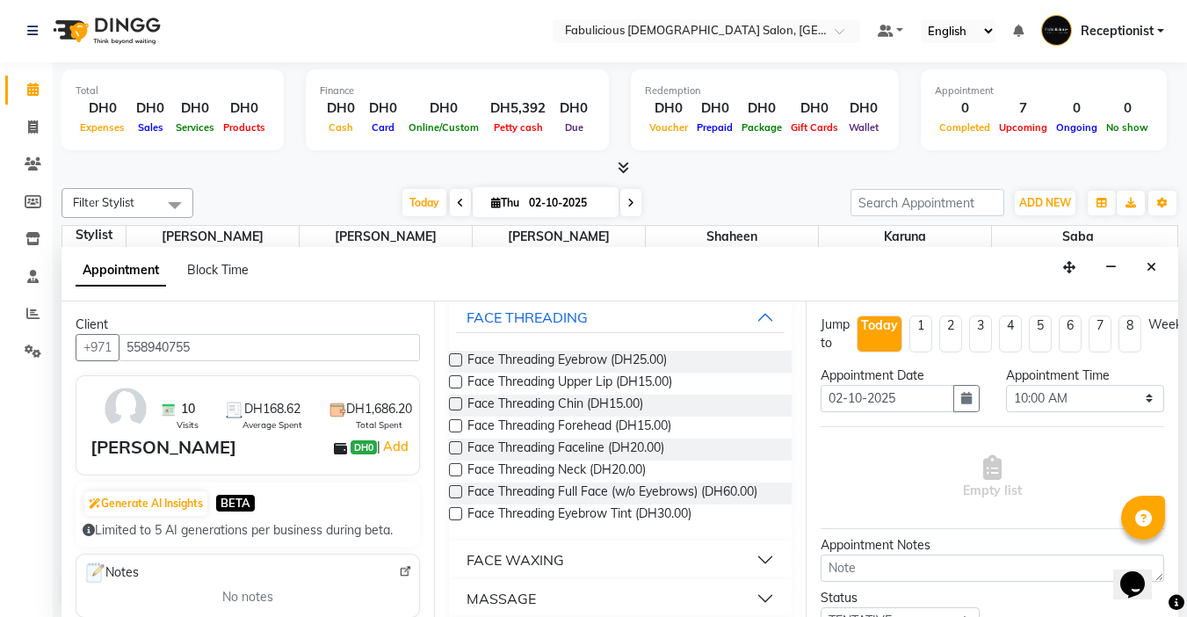
click at [455, 372] on div at bounding box center [454, 363] width 11 height 18
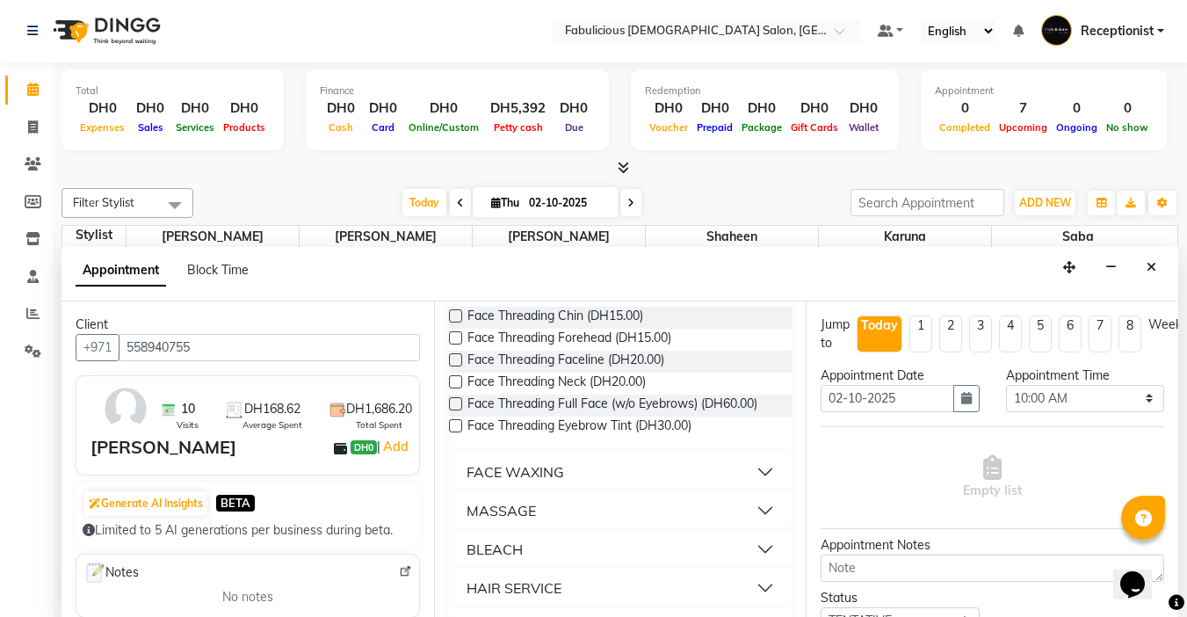
click at [453, 278] on label at bounding box center [455, 271] width 13 height 13
click at [453, 279] on input "checkbox" at bounding box center [454, 273] width 11 height 11
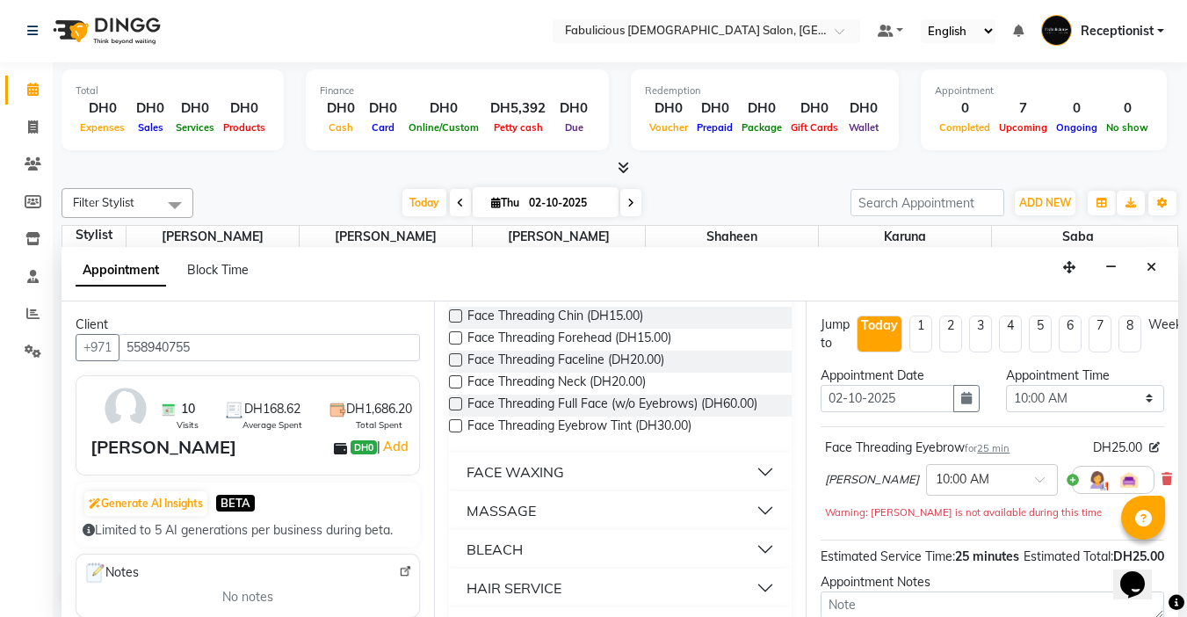
checkbox input "false"
click at [516, 482] on div "FACE WAXING" at bounding box center [514, 471] width 97 height 21
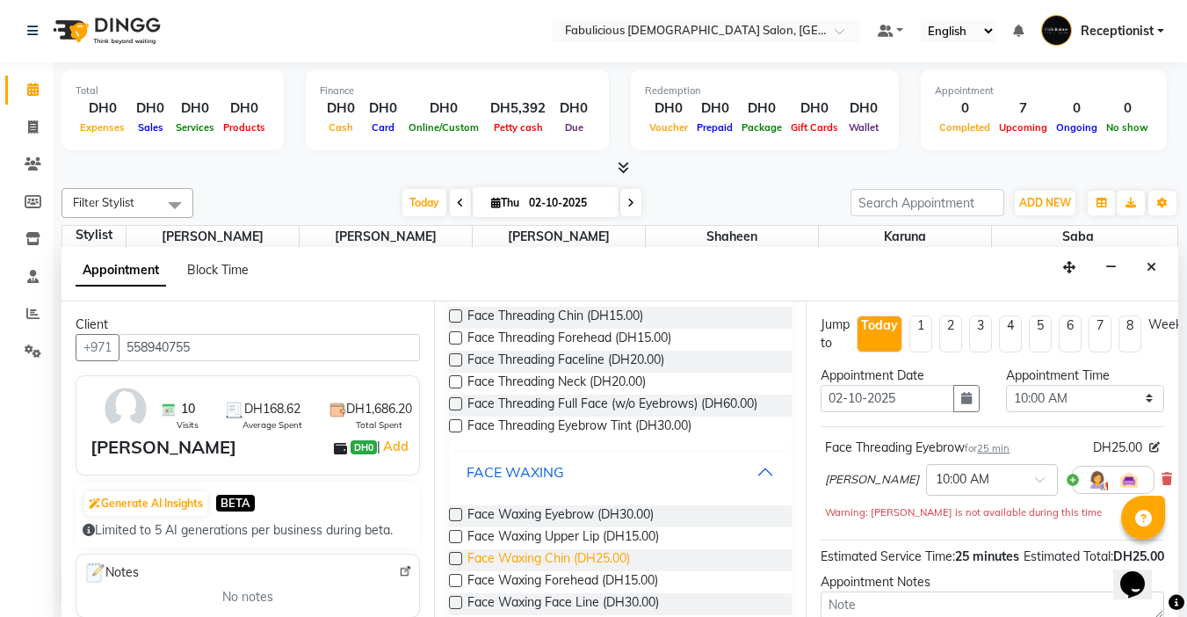
scroll to position [1405, 0]
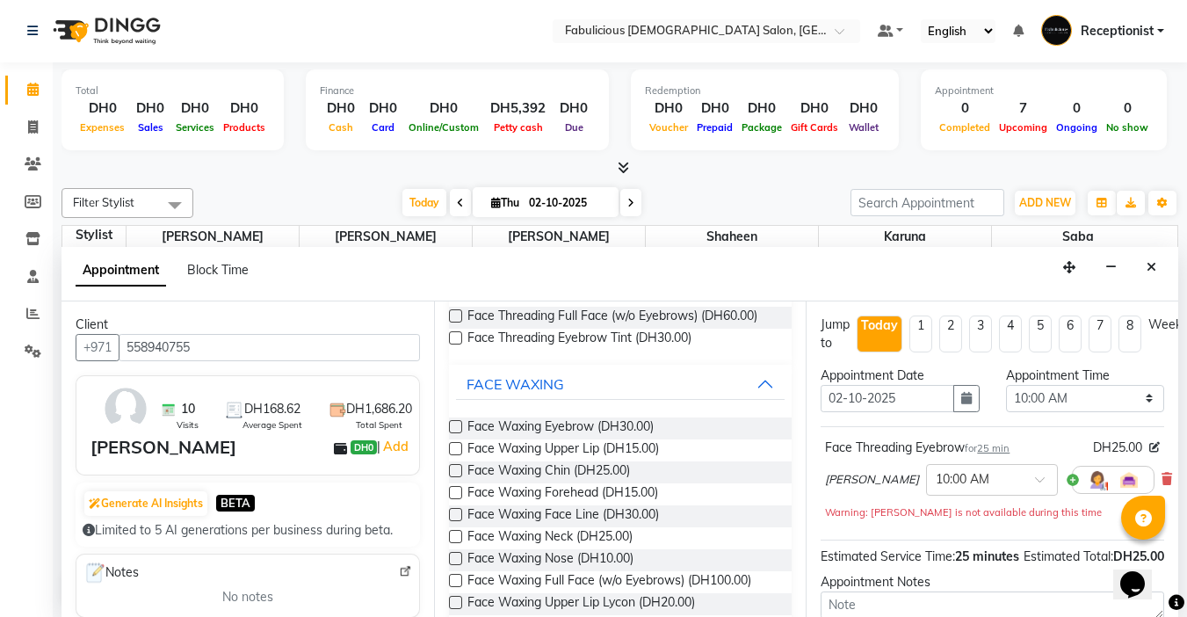
click at [449, 455] on label at bounding box center [455, 448] width 13 height 13
click at [449, 456] on input "checkbox" at bounding box center [454, 449] width 11 height 11
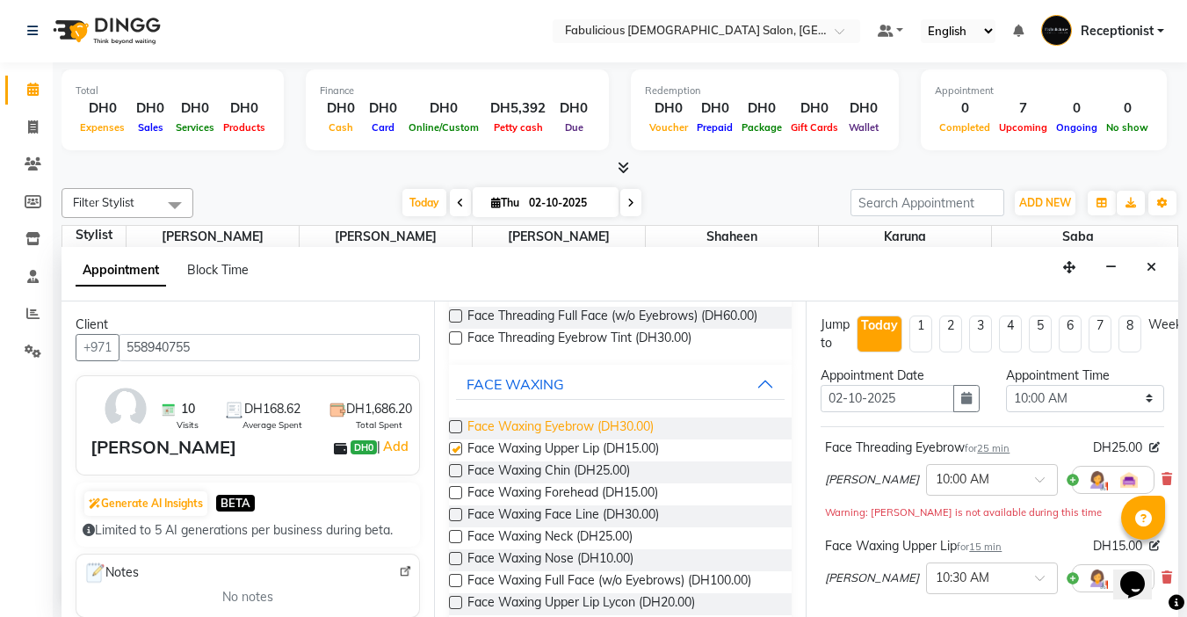
checkbox input "false"
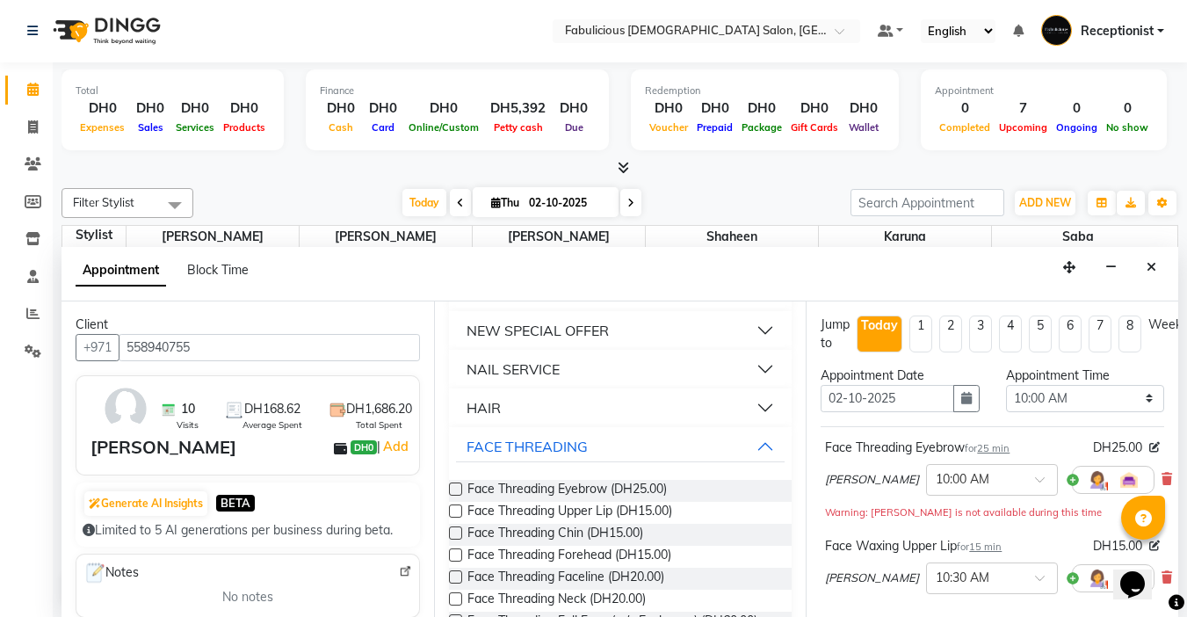
scroll to position [1054, 0]
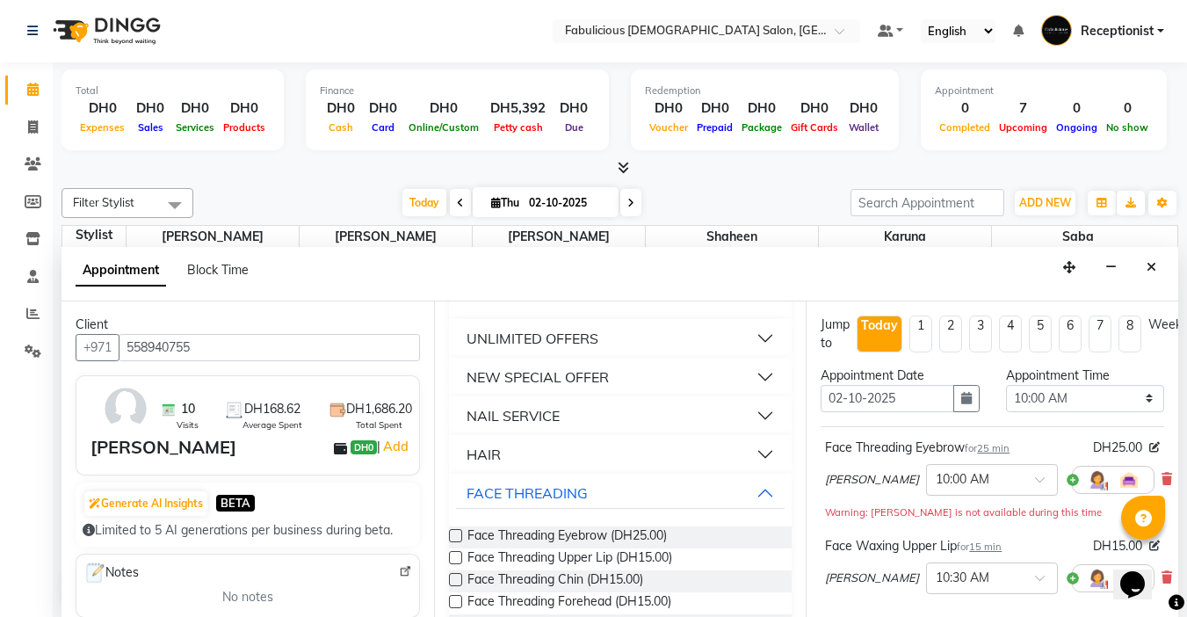
click at [467, 465] on div "HAIR" at bounding box center [483, 454] width 34 height 21
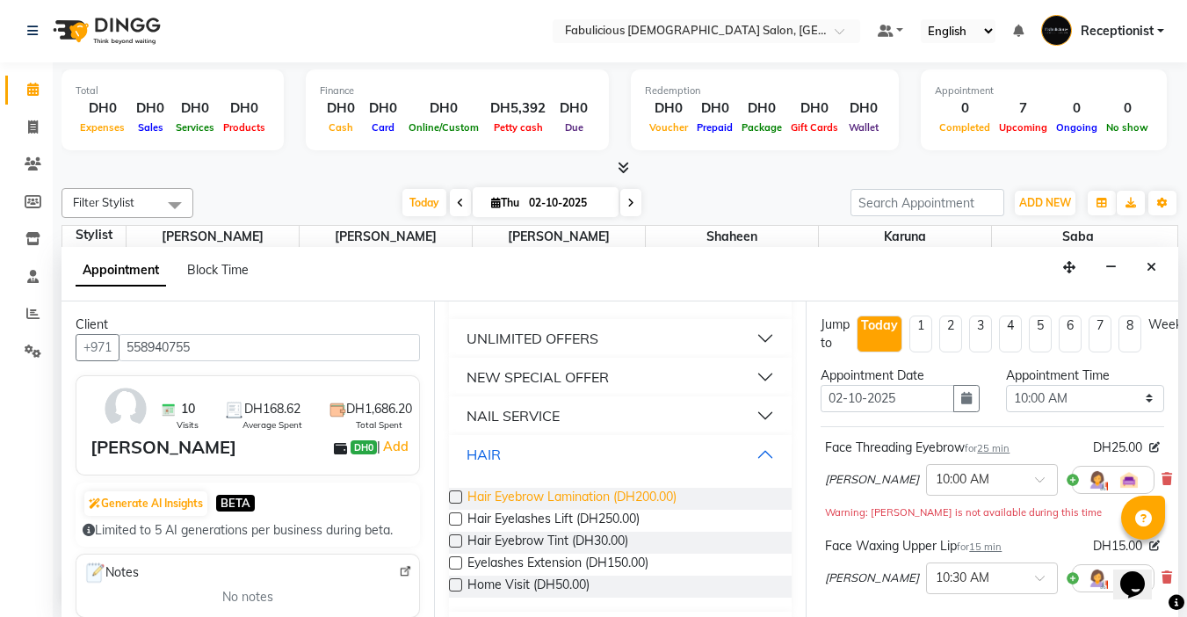
scroll to position [1142, 0]
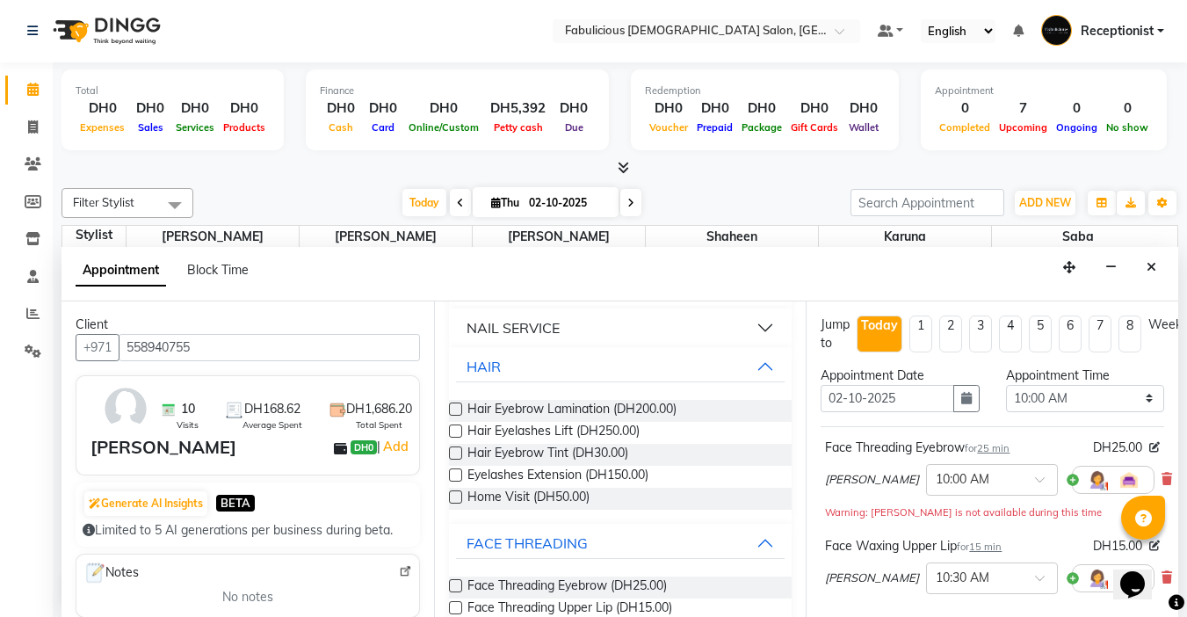
click at [459, 459] on label at bounding box center [455, 452] width 13 height 13
click at [459, 460] on input "checkbox" at bounding box center [454, 454] width 11 height 11
checkbox input "false"
click at [1137, 401] on select "Select 10:00 AM 10:15 AM 10:30 AM 10:45 AM 11:00 AM 11:15 AM 11:30 AM 11:45 AM …" at bounding box center [1085, 398] width 158 height 27
select select "900"
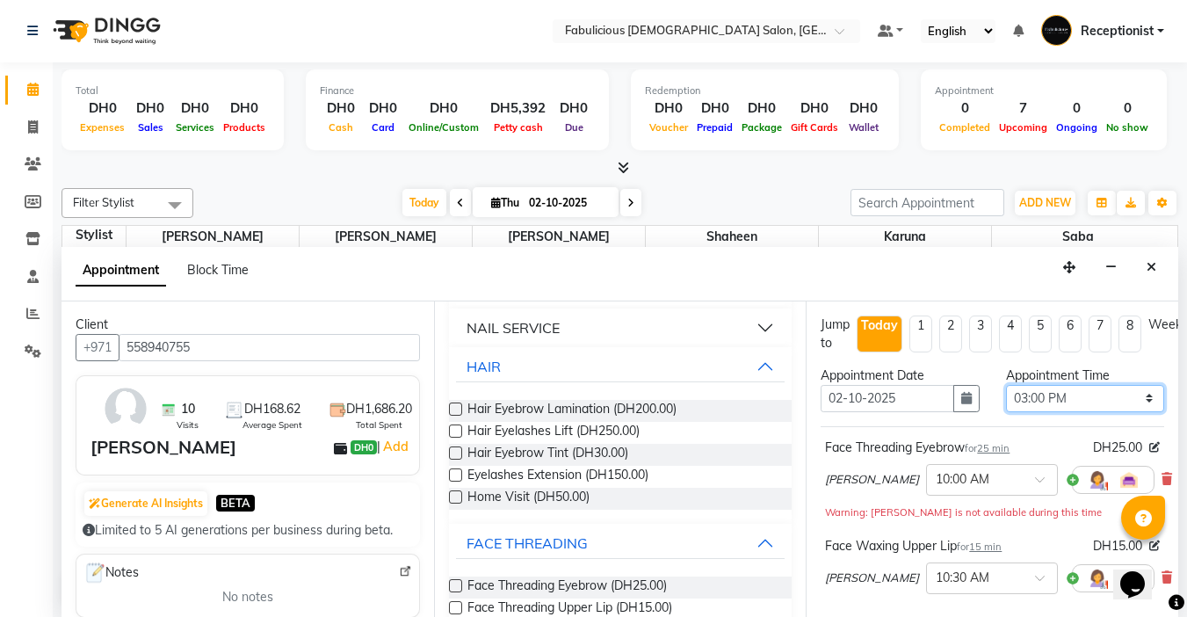
click at [1006, 385] on select "Select 10:00 AM 10:15 AM 10:30 AM 10:45 AM 11:00 AM 11:15 AM 11:30 AM 11:45 AM …" at bounding box center [1085, 398] width 158 height 27
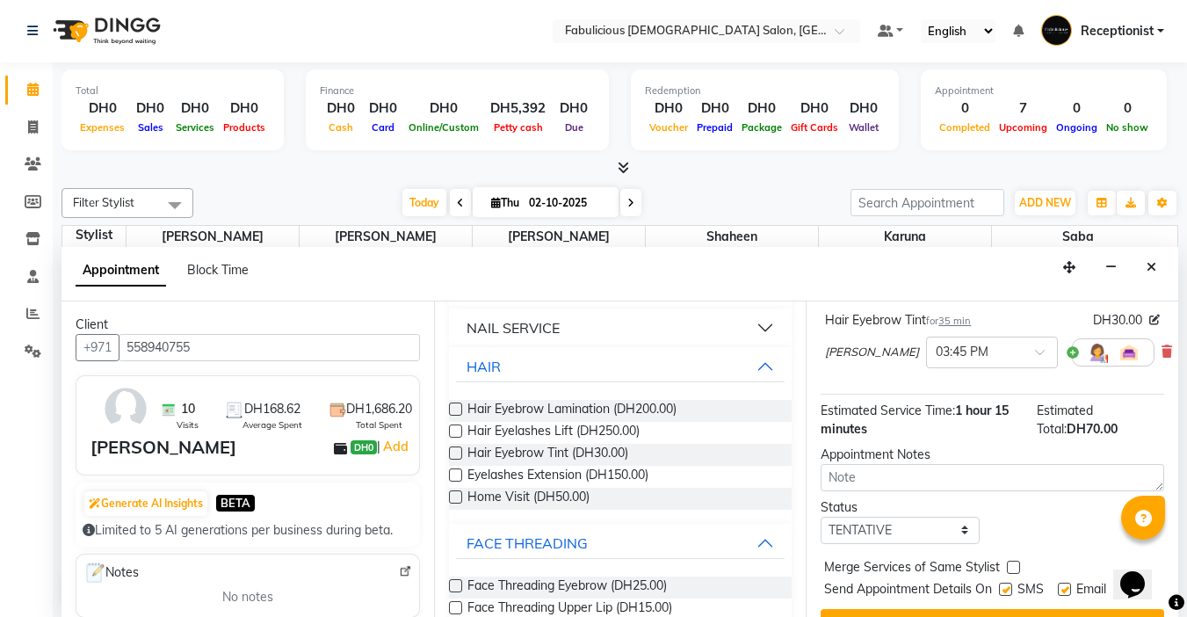
scroll to position [338, 0]
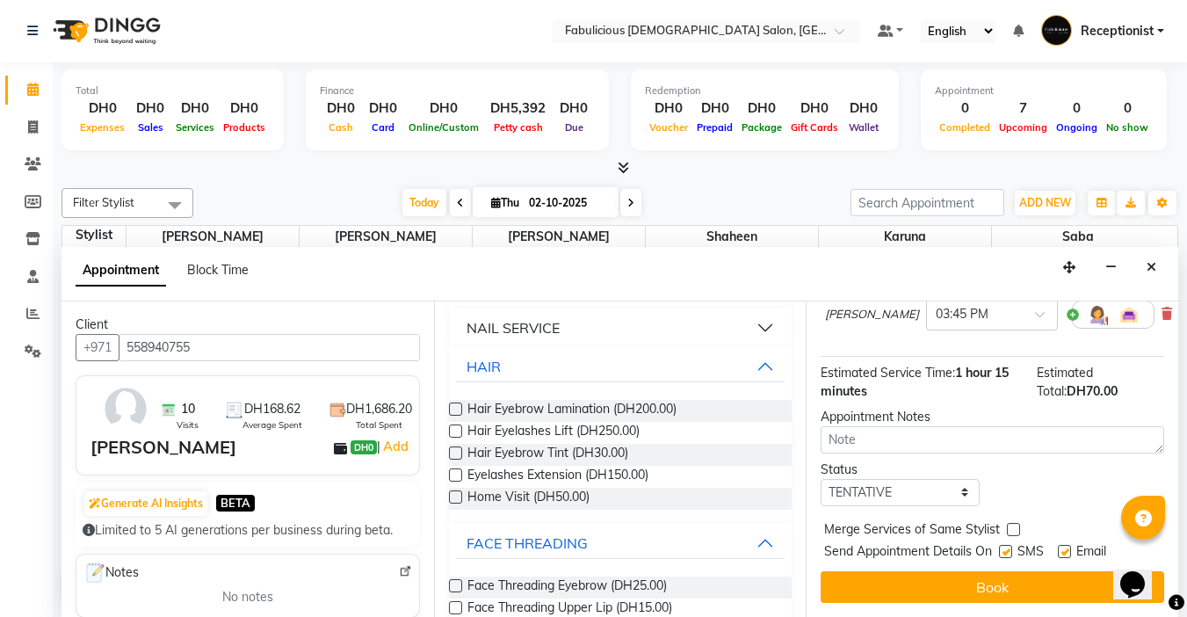
drag, startPoint x: 1014, startPoint y: 511, endPoint x: 1025, endPoint y: 539, distance: 30.3
click at [1014, 523] on label at bounding box center [1013, 529] width 13 height 13
click at [1014, 525] on input "checkbox" at bounding box center [1012, 530] width 11 height 11
checkbox input "true"
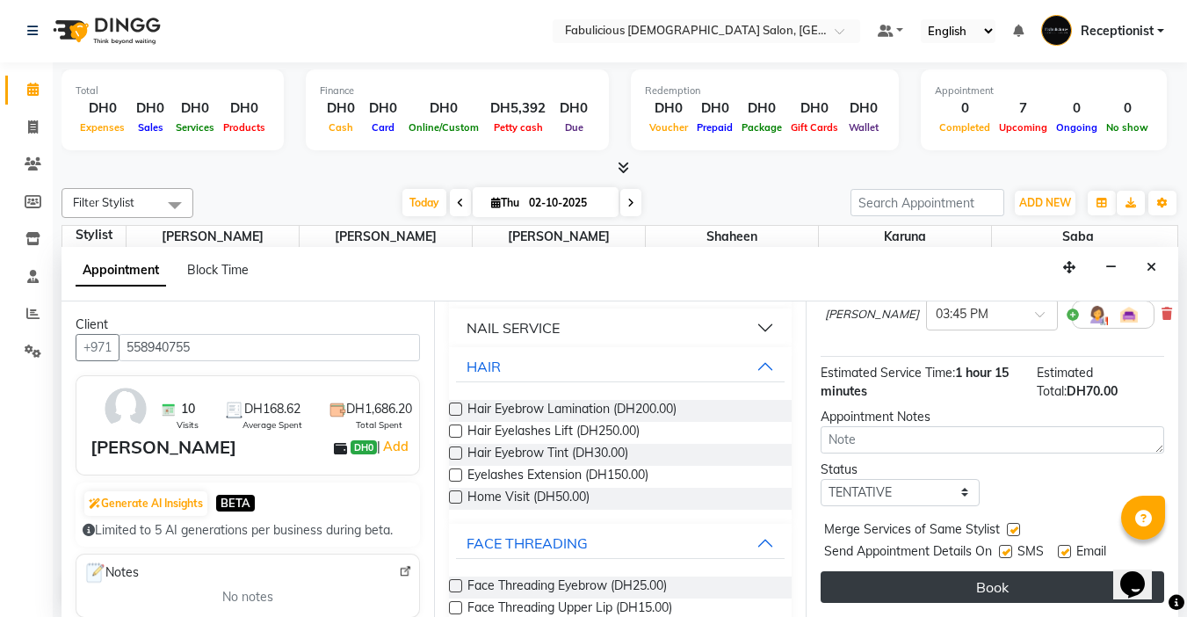
click at [970, 581] on button "Book" at bounding box center [991, 587] width 343 height 32
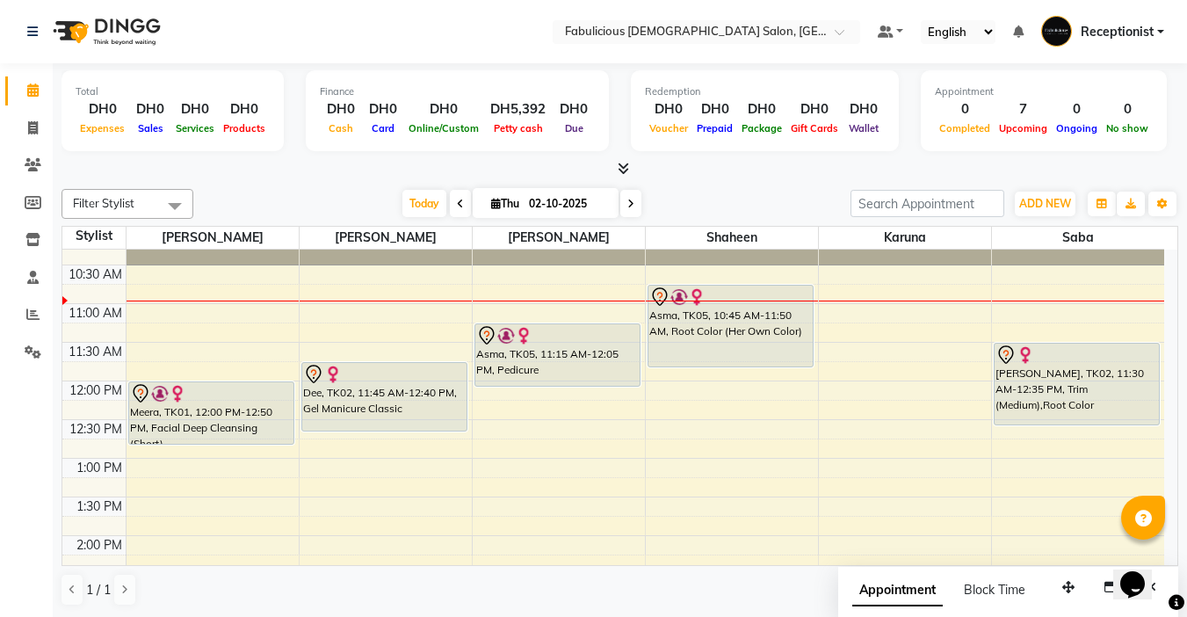
scroll to position [88, 0]
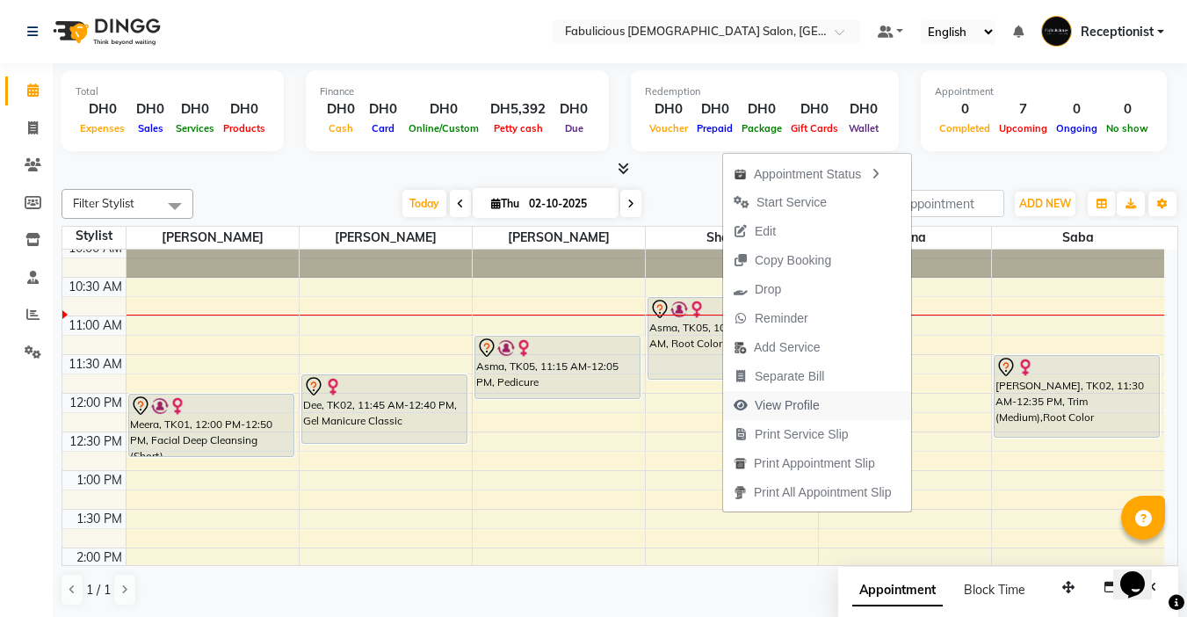
click at [803, 404] on span "View Profile" at bounding box center [787, 405] width 65 height 18
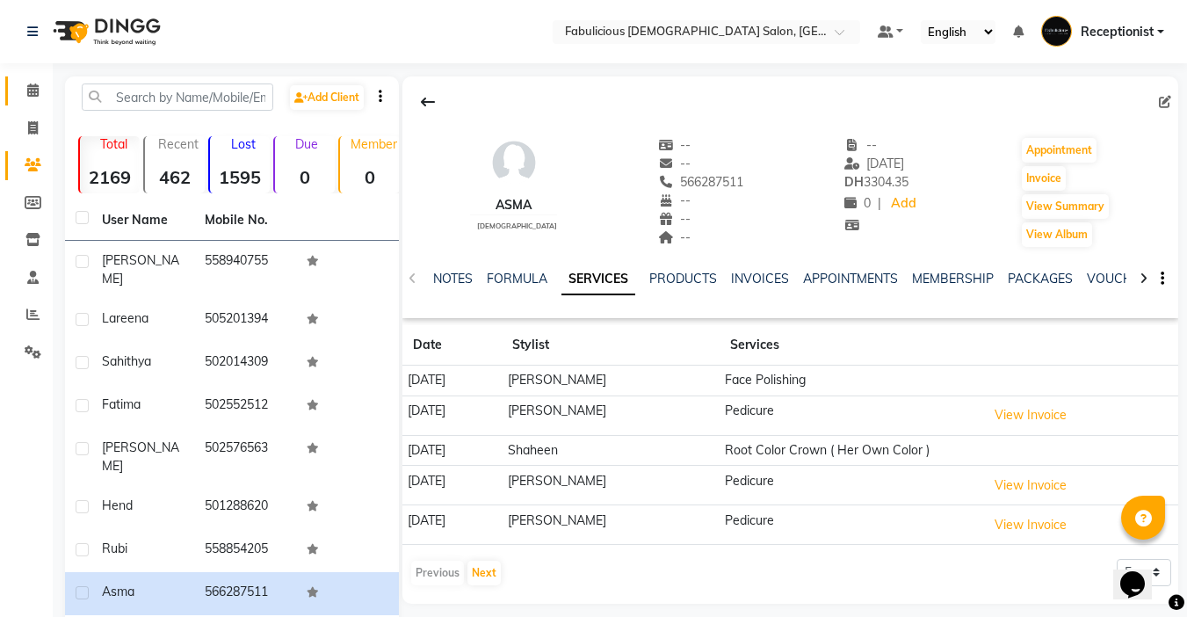
click at [28, 85] on icon at bounding box center [32, 89] width 11 height 13
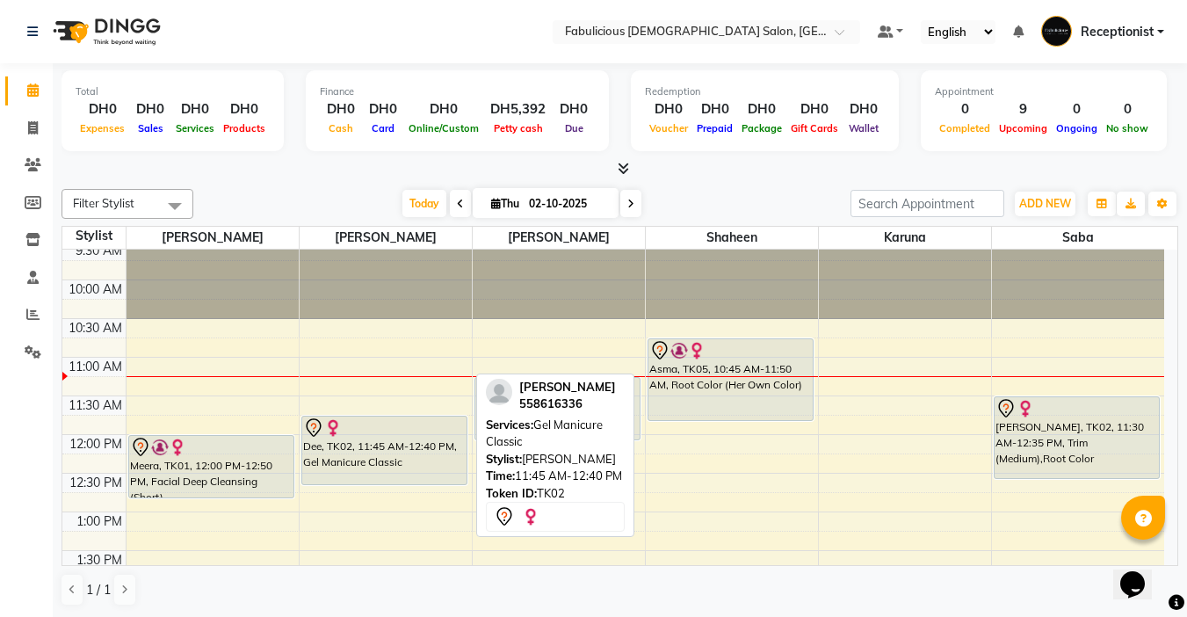
scroll to position [88, 0]
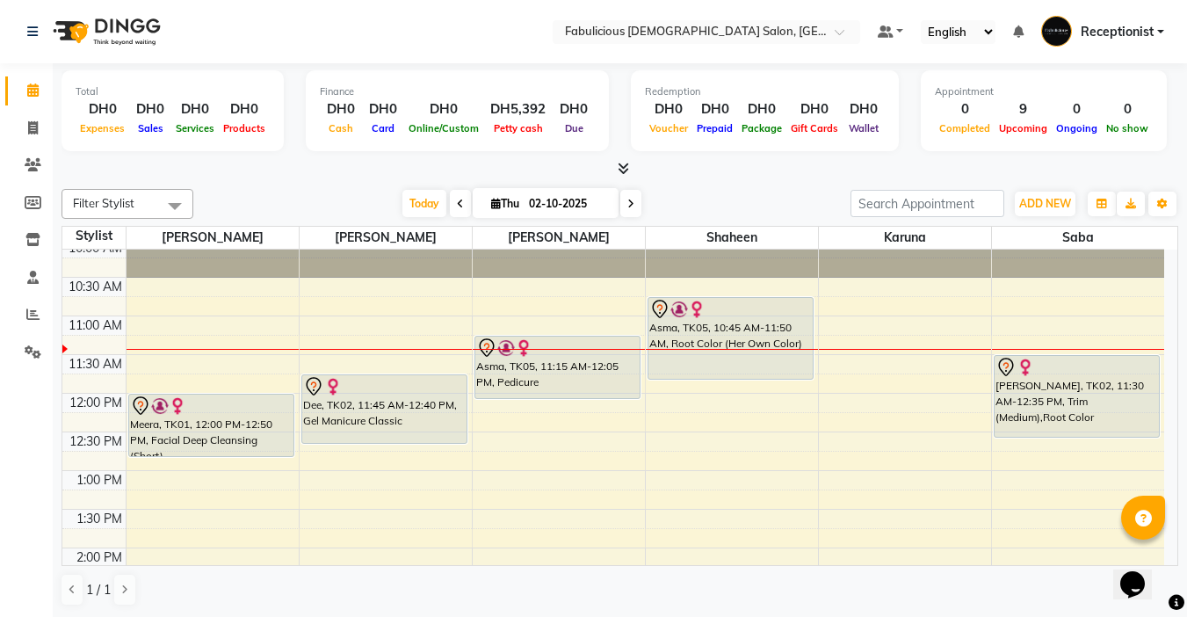
click at [459, 204] on icon at bounding box center [460, 204] width 7 height 11
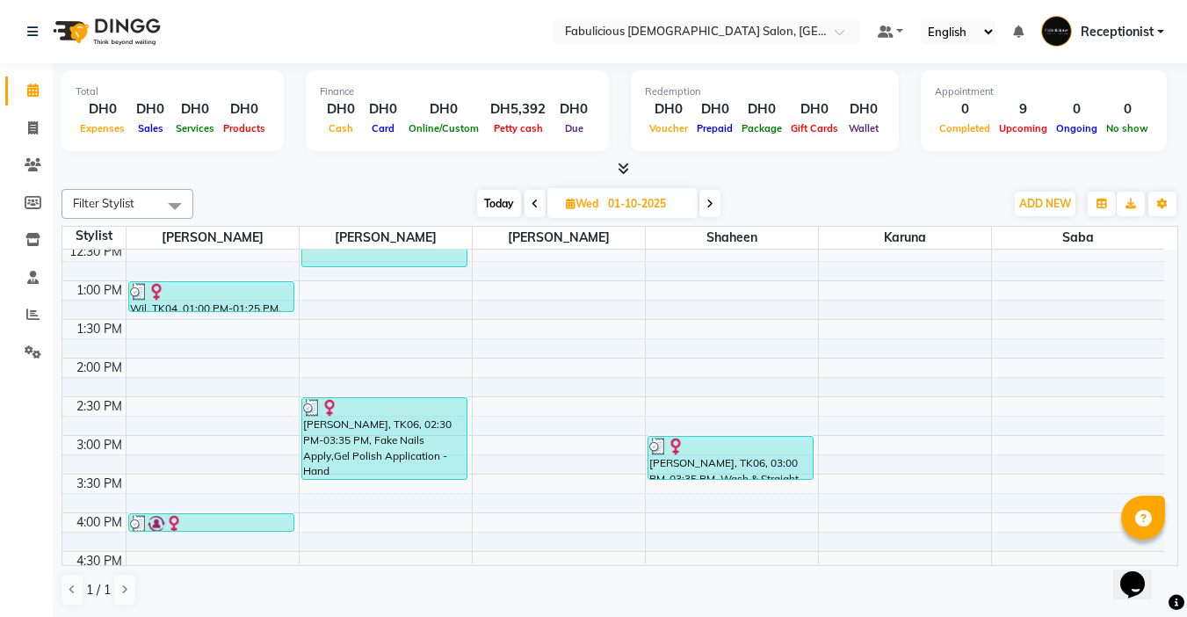
scroll to position [331, 0]
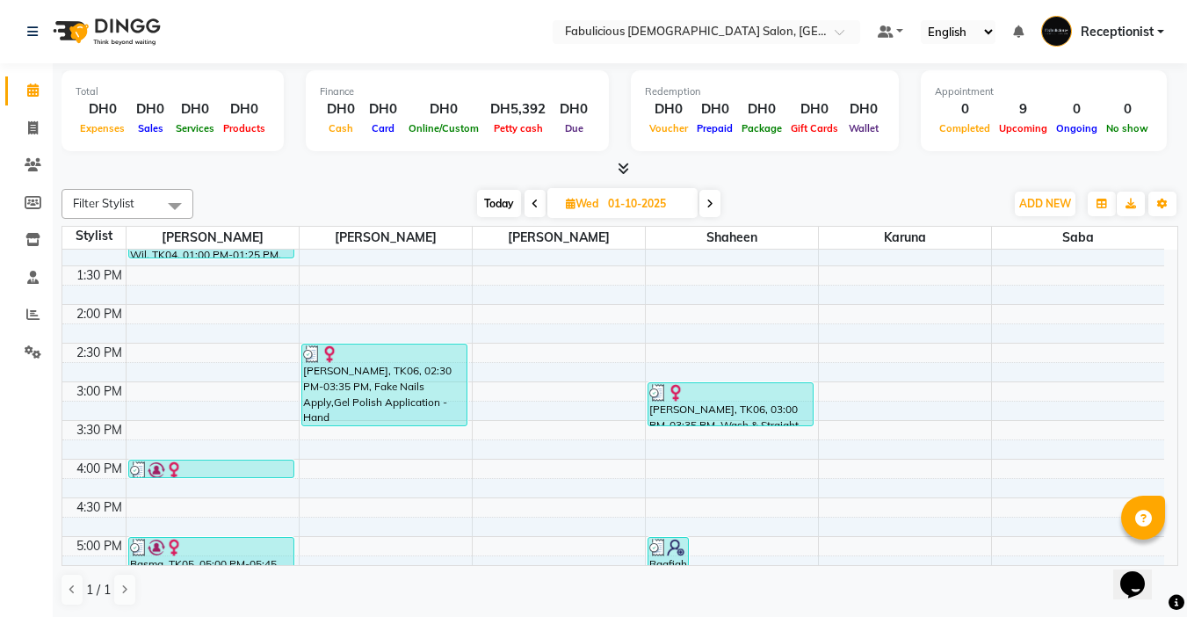
drag, startPoint x: 501, startPoint y: 192, endPoint x: 459, endPoint y: 193, distance: 42.2
click at [496, 192] on span "Today" at bounding box center [499, 203] width 44 height 27
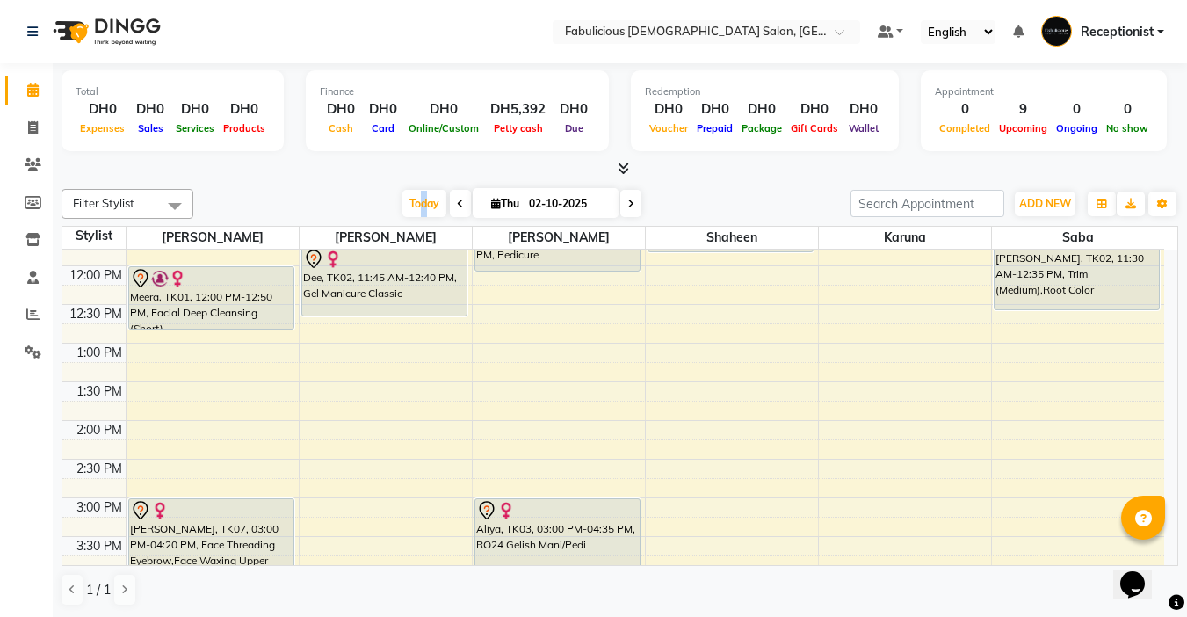
scroll to position [243, 0]
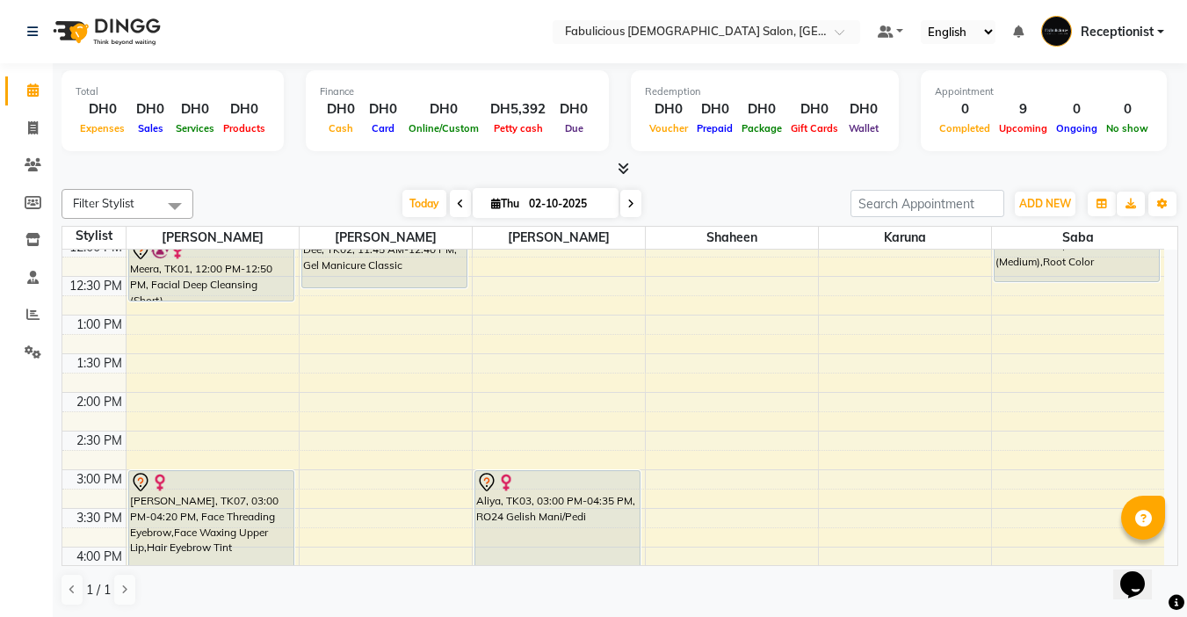
click at [451, 203] on span at bounding box center [460, 203] width 21 height 27
type input "01-10-2025"
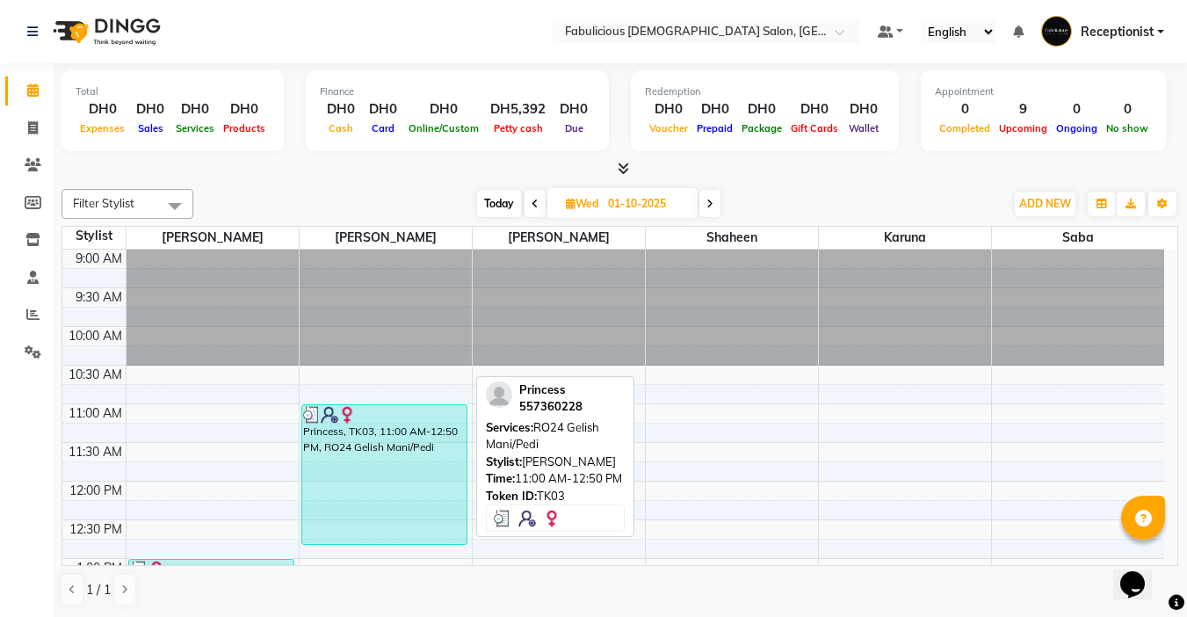
scroll to position [88, 0]
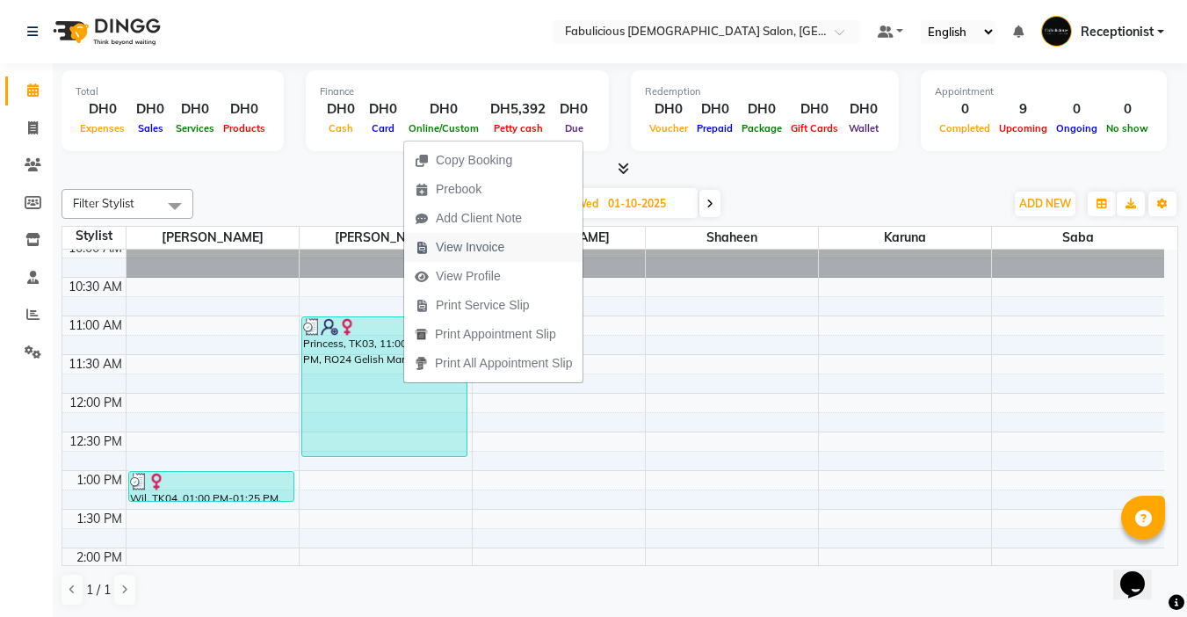
click at [458, 245] on span "View Invoice" at bounding box center [470, 247] width 69 height 18
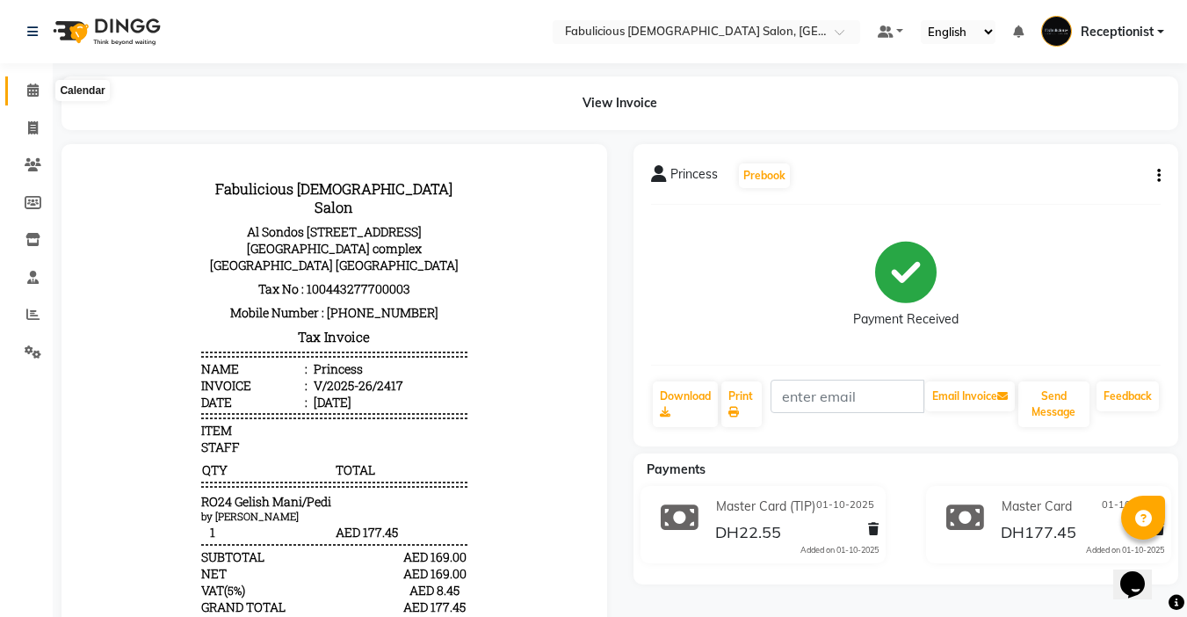
click at [38, 88] on icon at bounding box center [32, 89] width 11 height 13
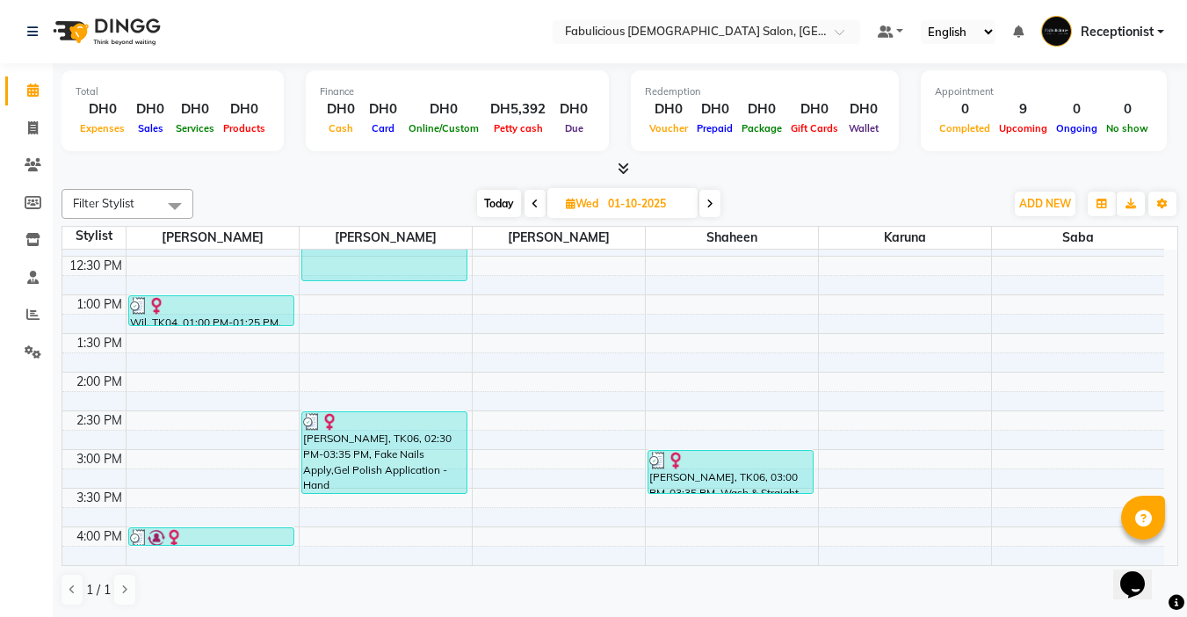
scroll to position [351, 0]
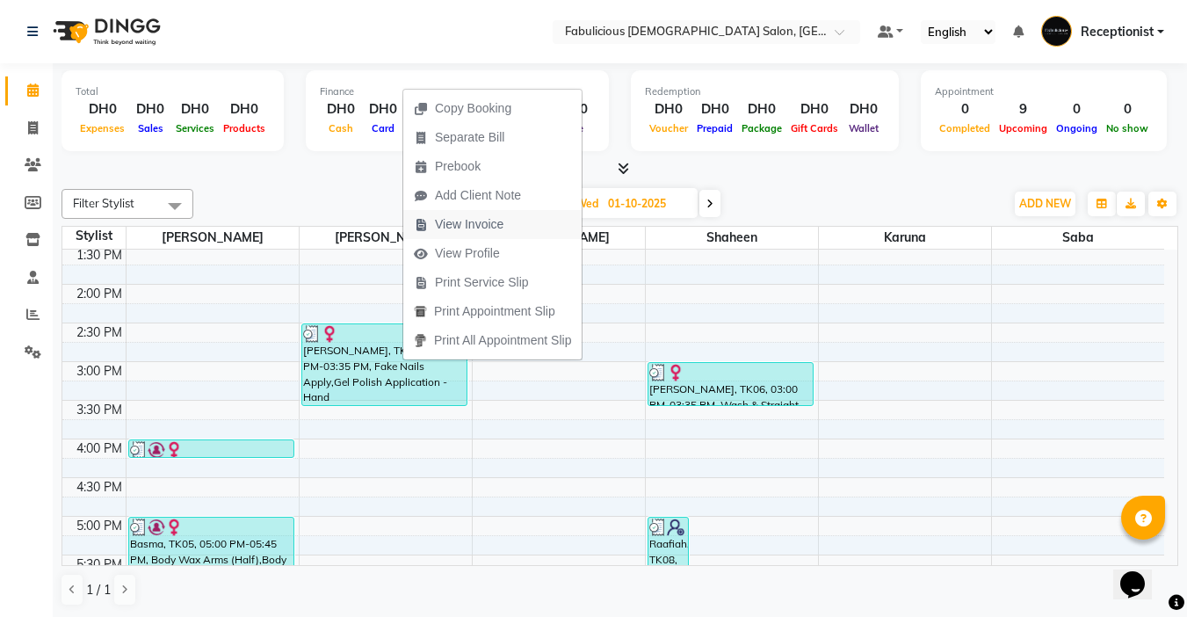
click at [477, 216] on span "View Invoice" at bounding box center [469, 224] width 69 height 18
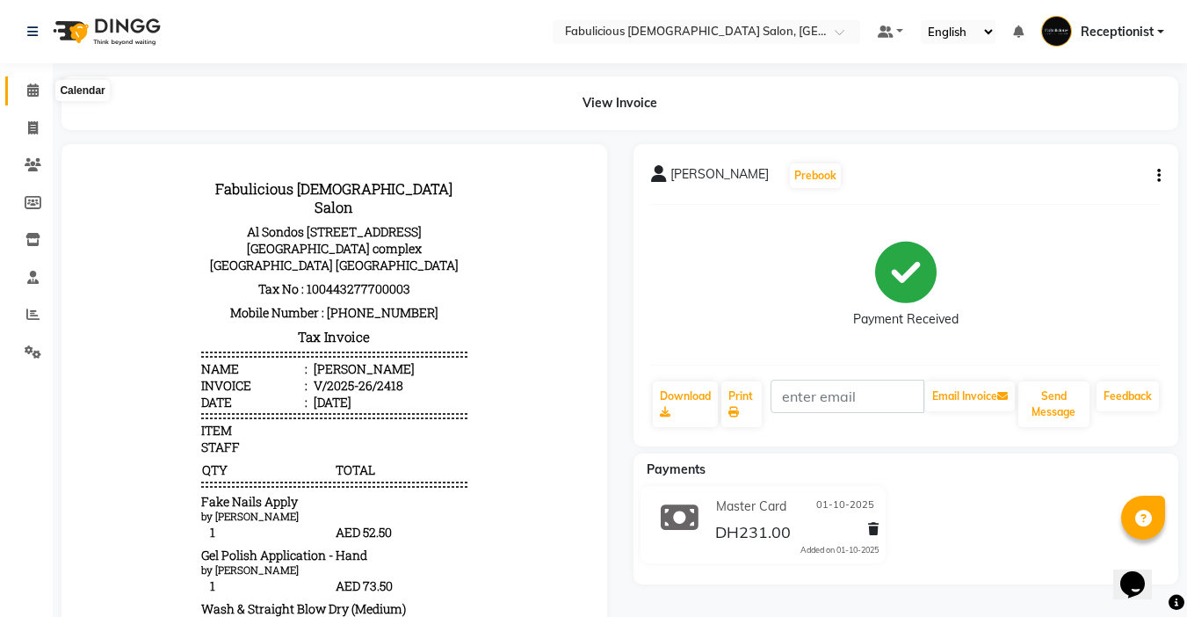
click at [31, 86] on icon at bounding box center [32, 89] width 11 height 13
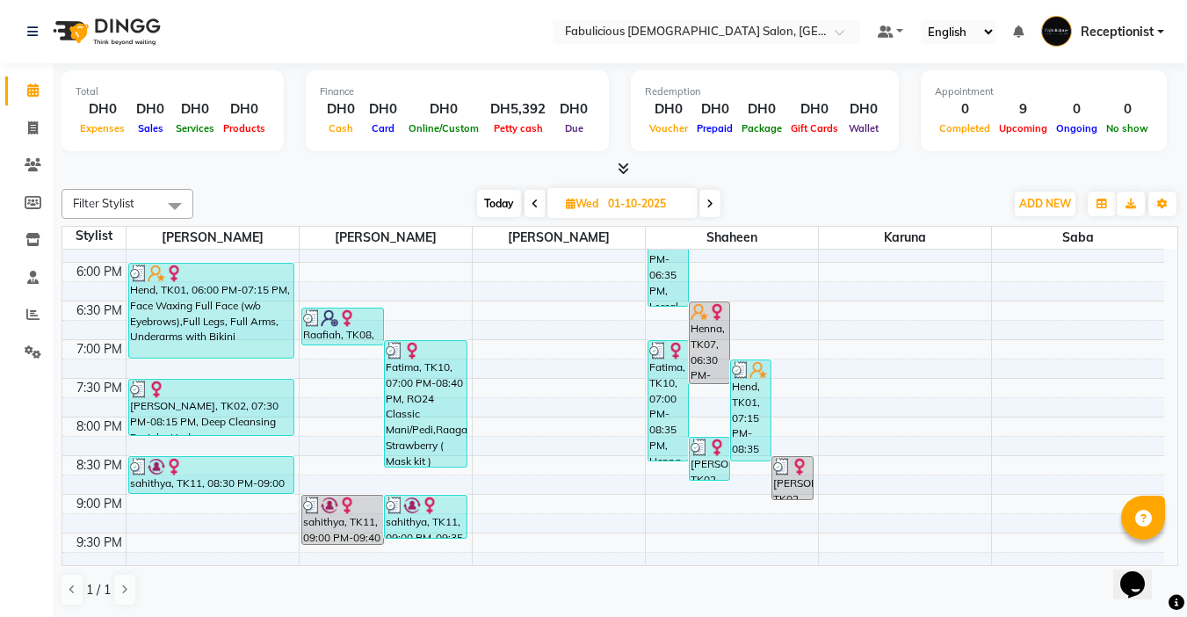
scroll to position [770, 0]
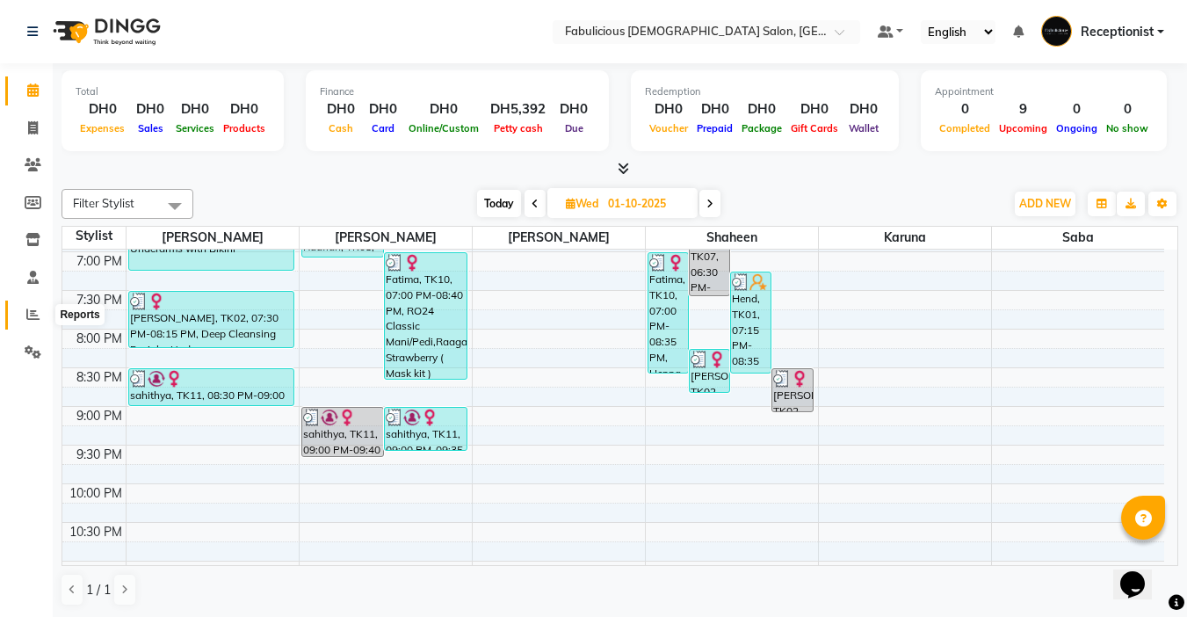
click at [26, 309] on icon at bounding box center [32, 313] width 13 height 13
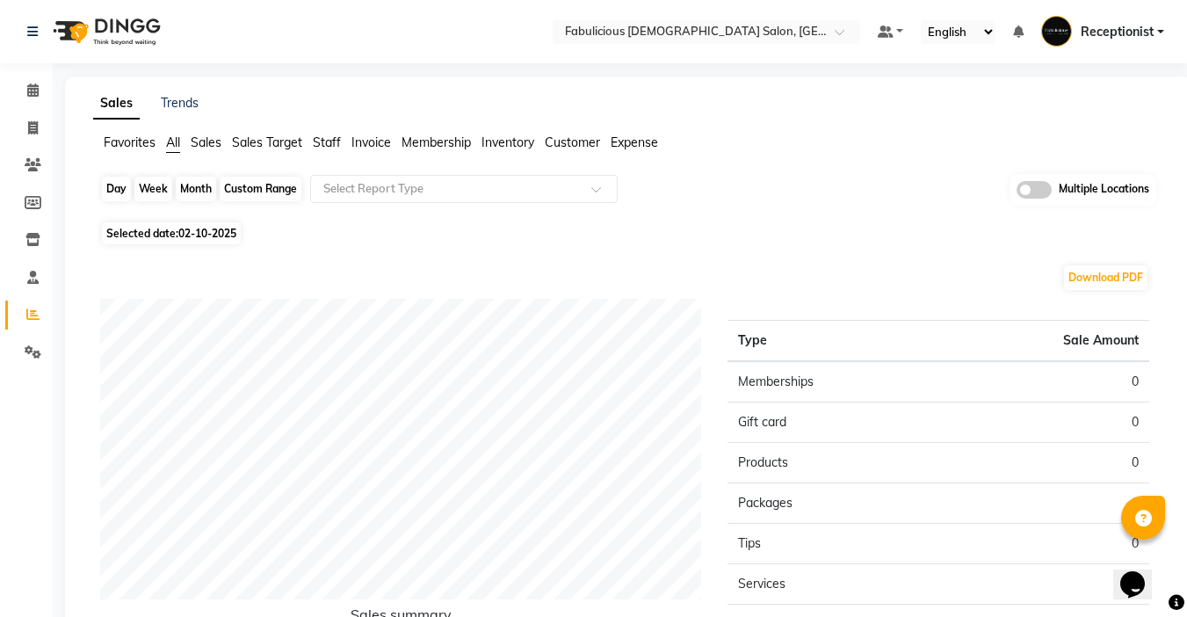
click at [112, 184] on div "Day" at bounding box center [116, 189] width 29 height 25
select select "10"
select select "2025"
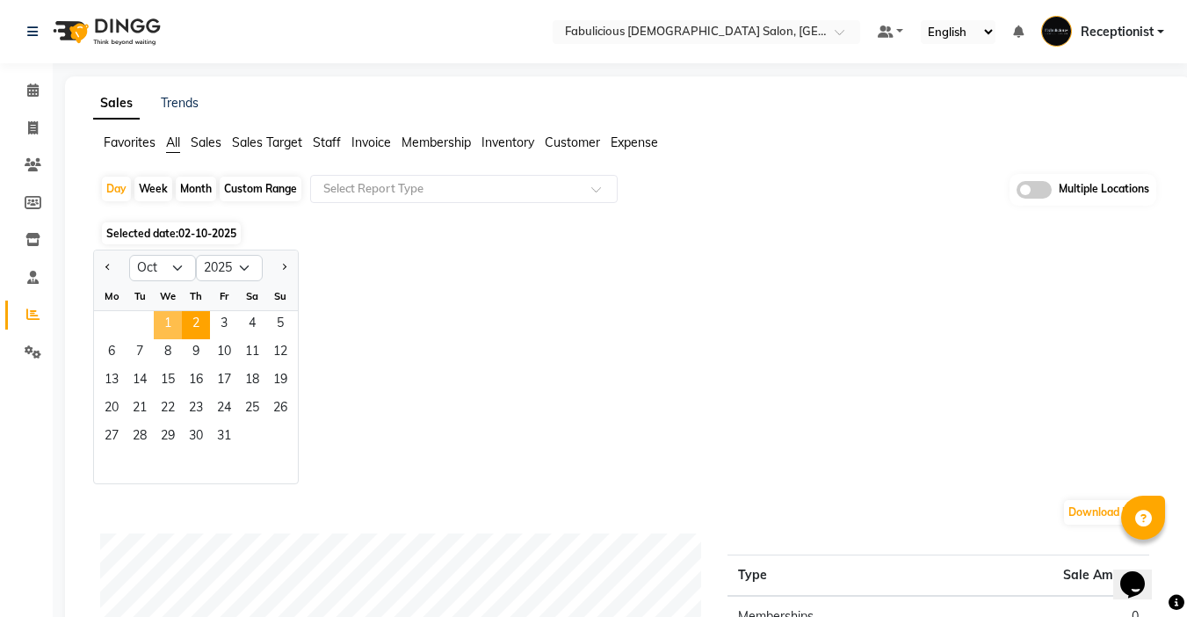
click at [162, 317] on span "1" at bounding box center [168, 325] width 28 height 28
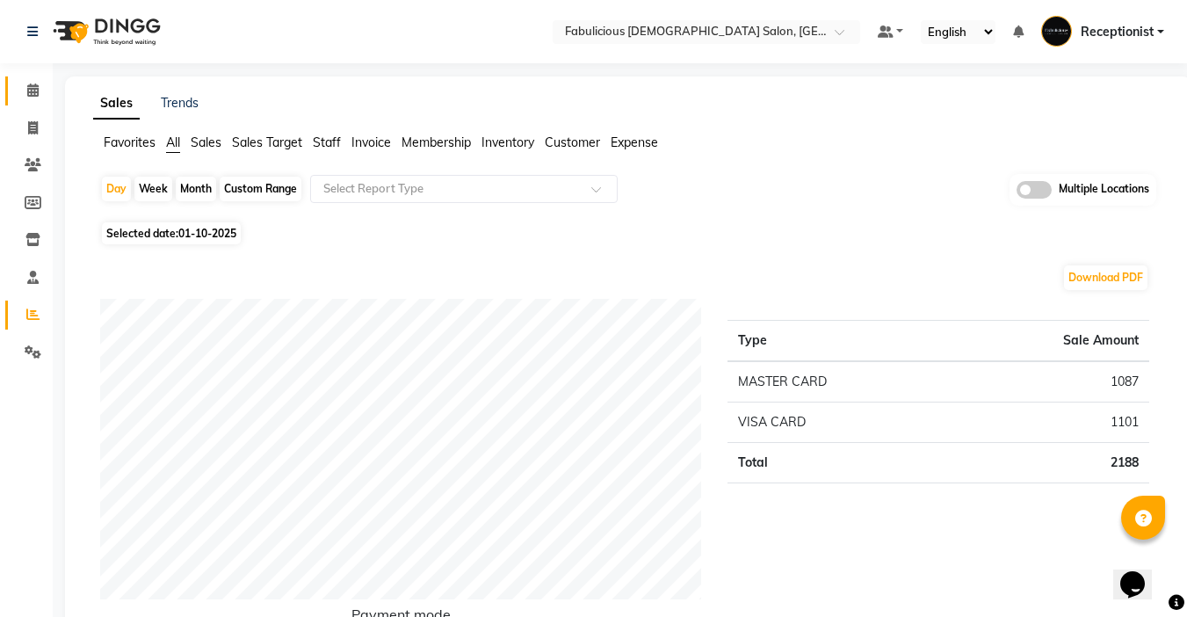
click at [29, 80] on link "Calendar" at bounding box center [26, 90] width 42 height 29
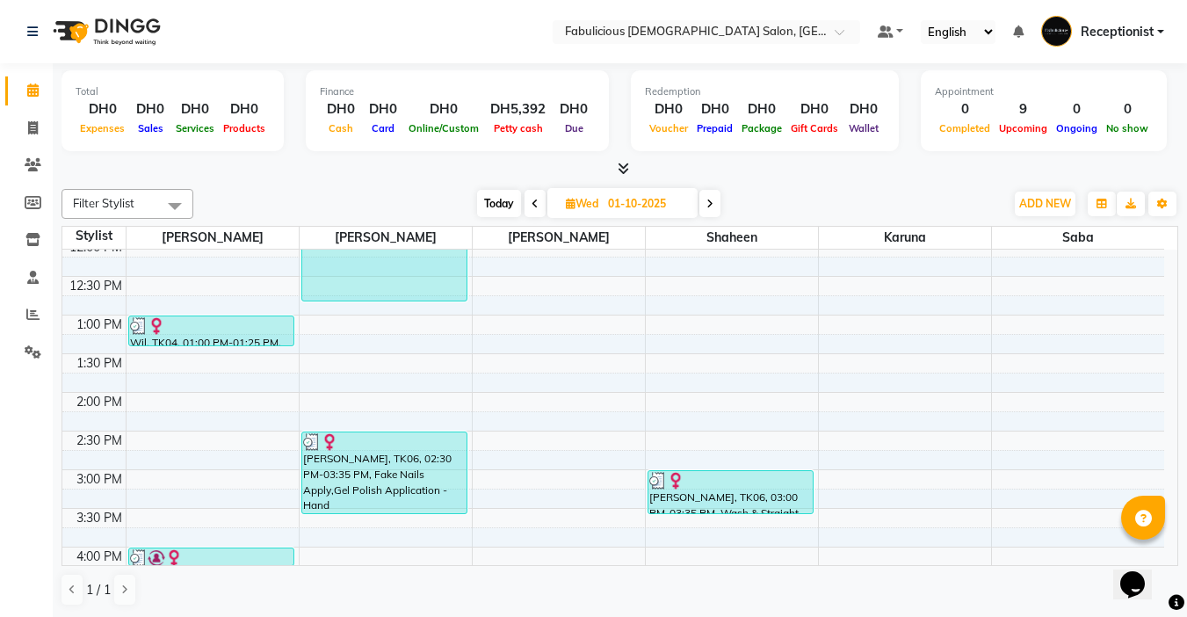
click at [485, 197] on span "Today" at bounding box center [499, 203] width 44 height 27
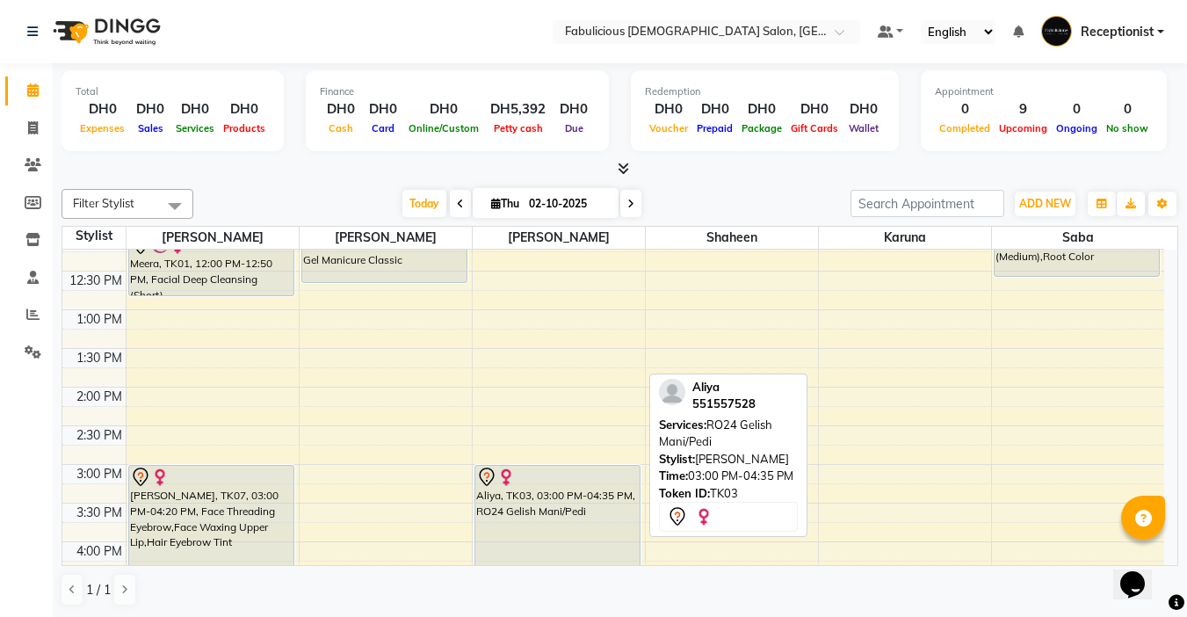
scroll to position [264, 0]
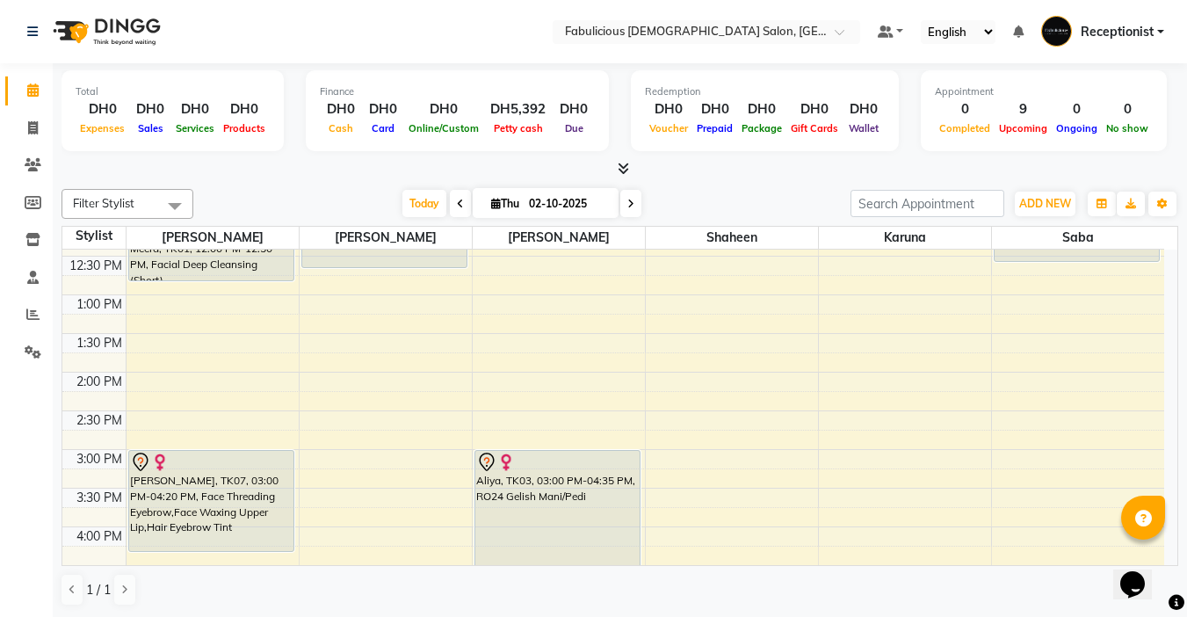
click at [631, 203] on icon at bounding box center [630, 204] width 7 height 11
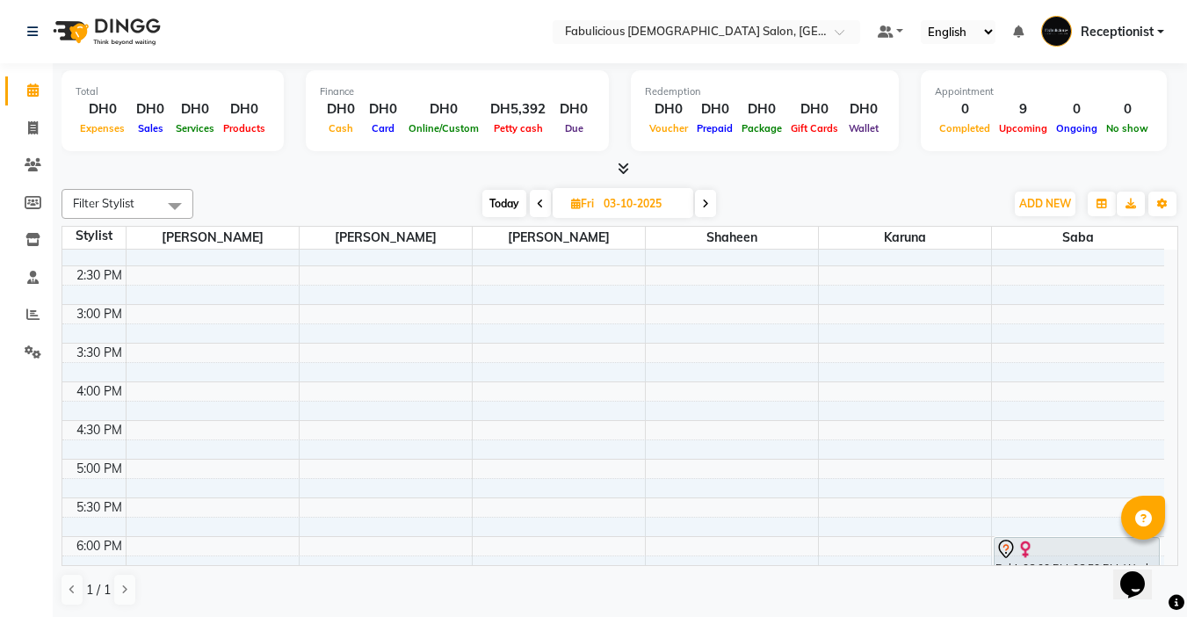
scroll to position [439, 0]
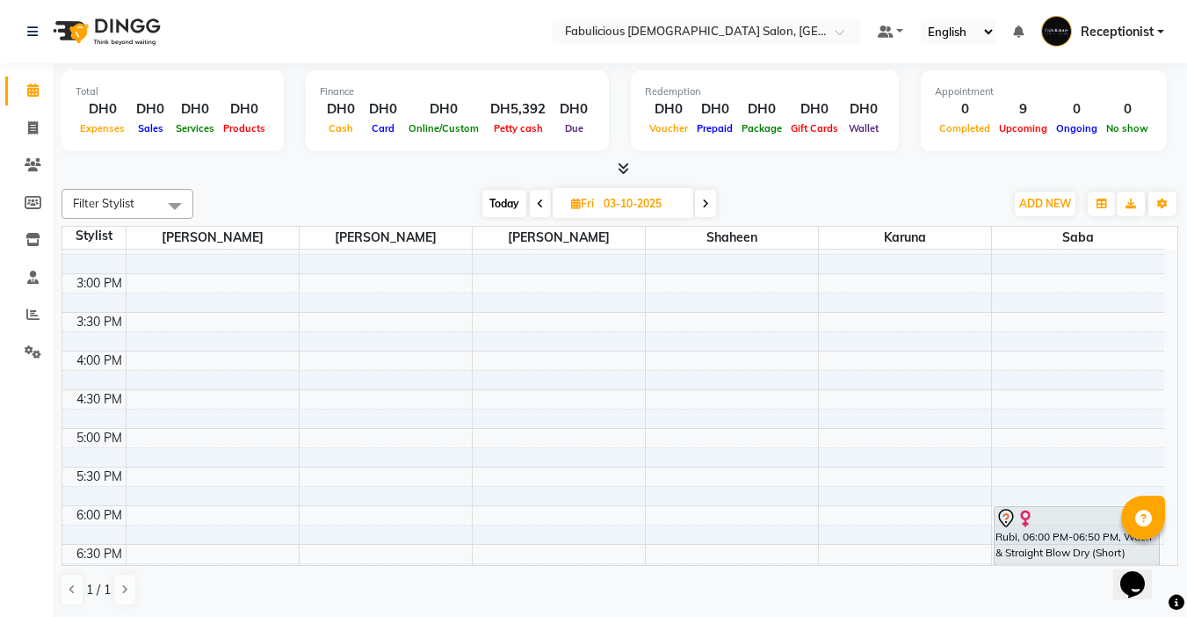
click at [503, 192] on span "Today" at bounding box center [504, 203] width 44 height 27
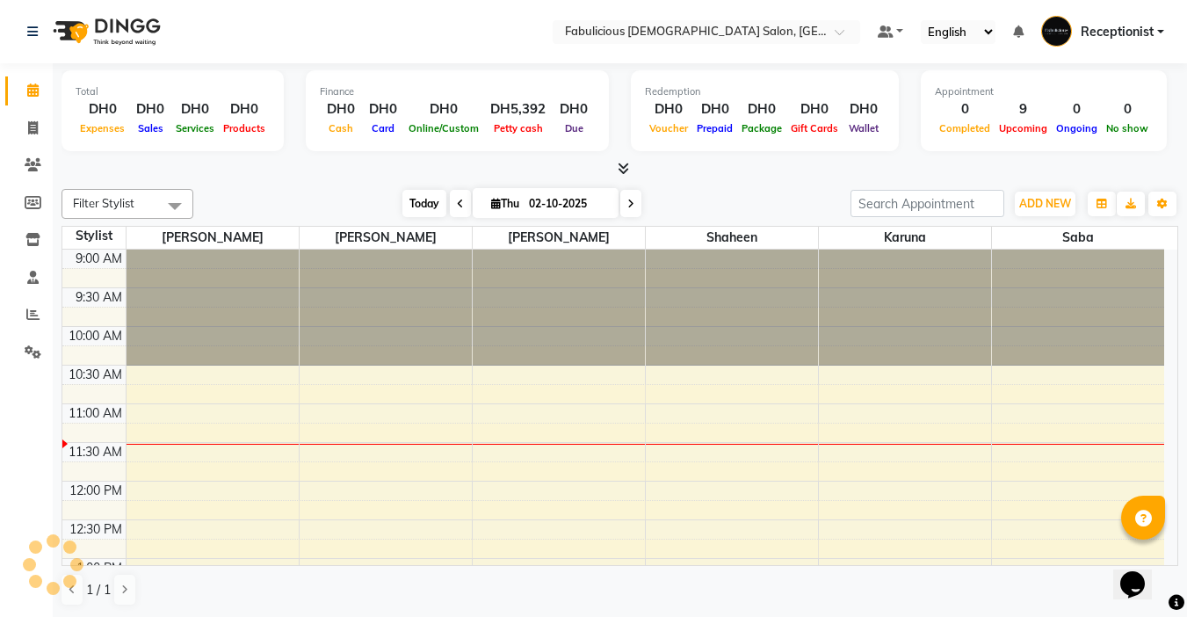
scroll to position [155, 0]
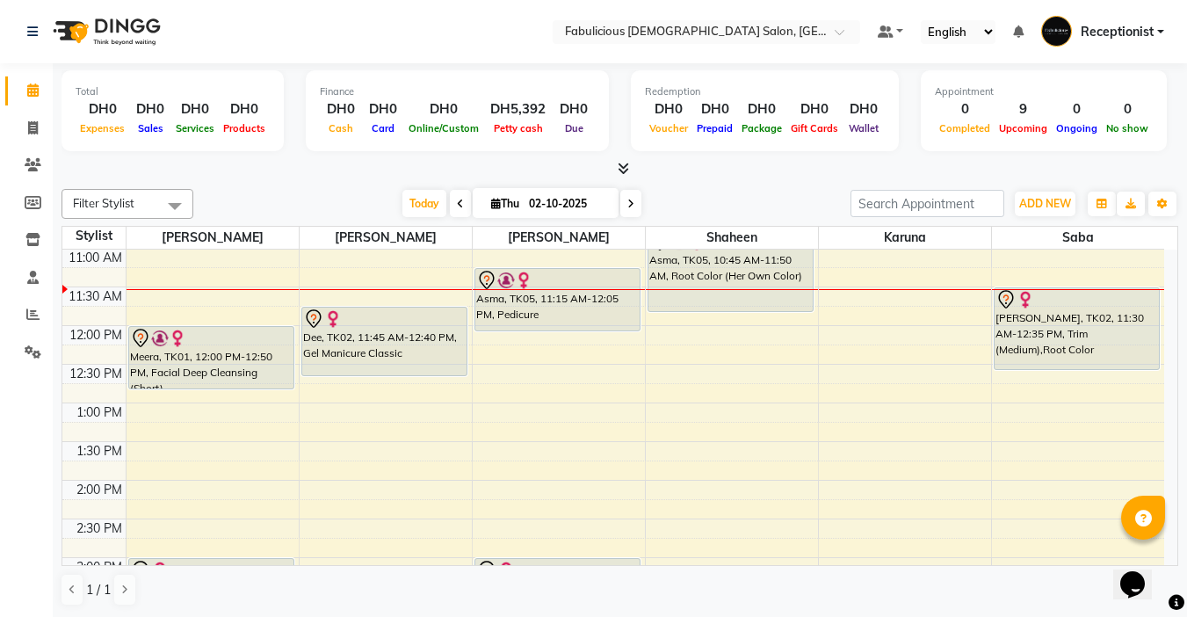
click at [628, 195] on span at bounding box center [630, 203] width 21 height 27
type input "03-10-2025"
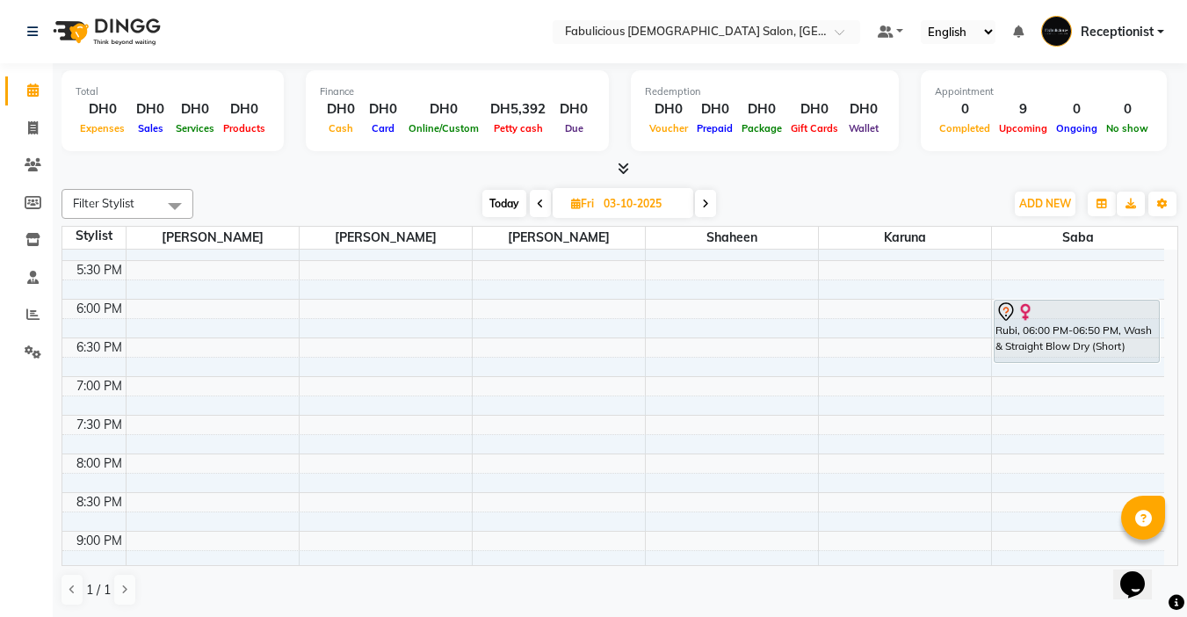
scroll to position [615, 0]
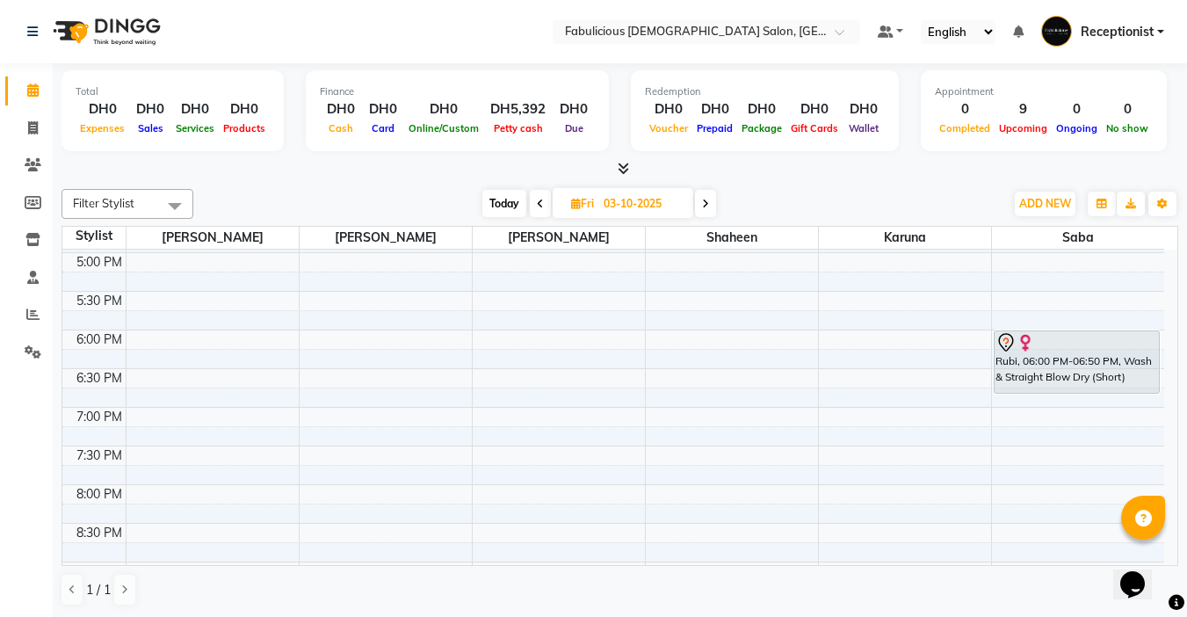
click at [677, 200] on input "03-10-2025" at bounding box center [642, 204] width 88 height 26
select select "10"
select select "2025"
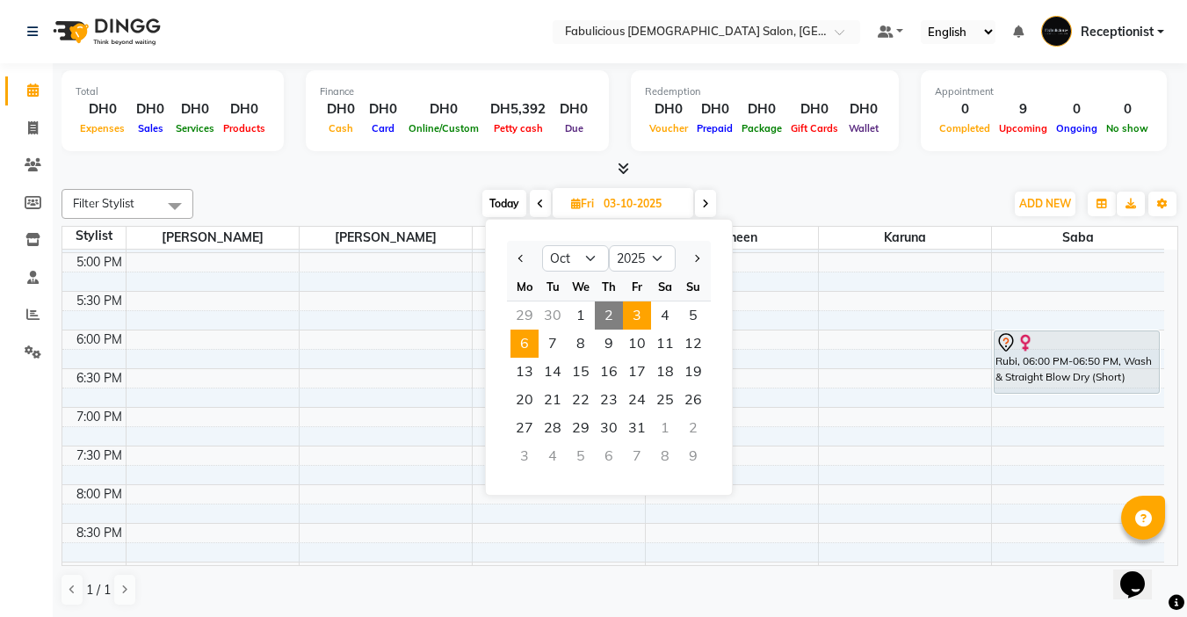
click at [512, 354] on span "6" at bounding box center [524, 343] width 28 height 28
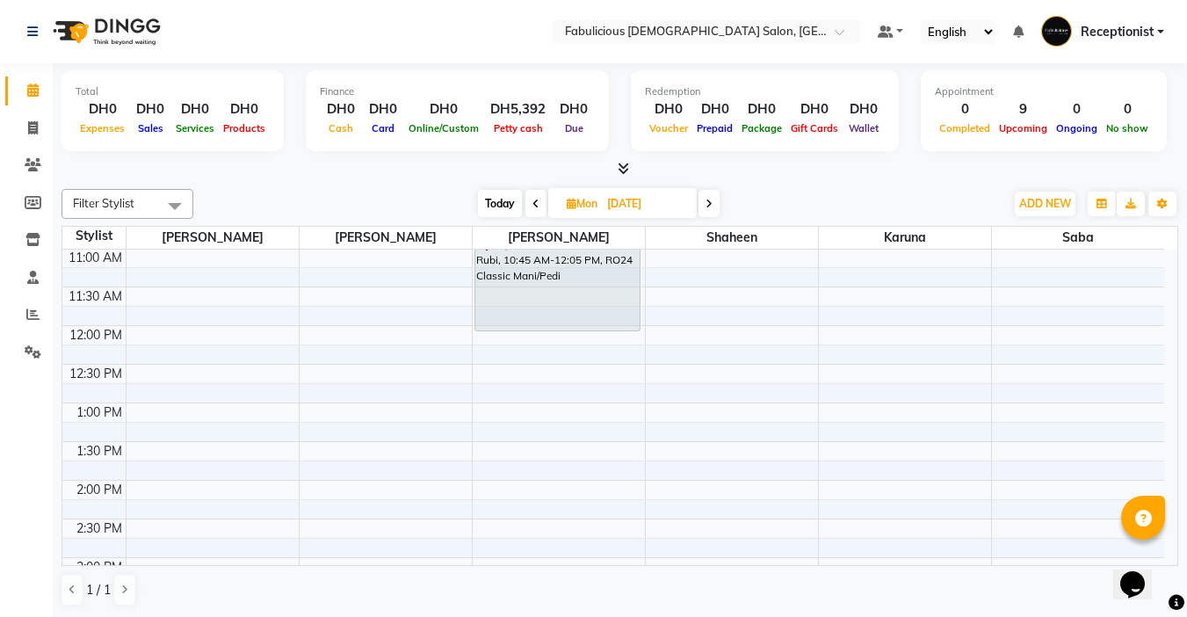
scroll to position [68, 0]
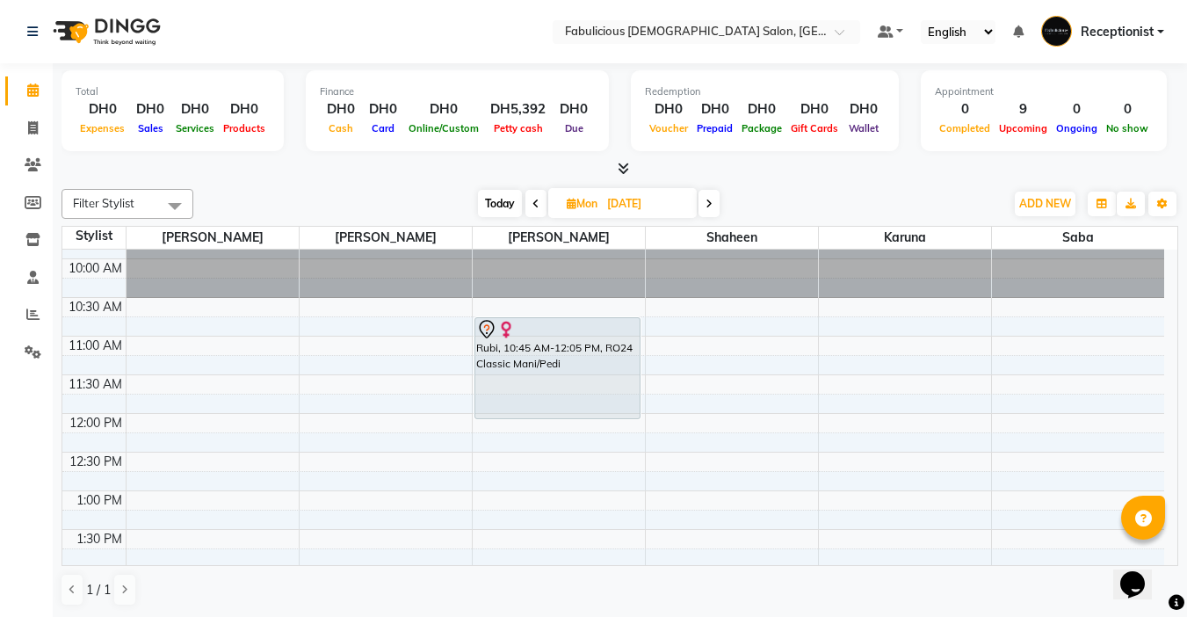
click at [503, 199] on span "Today" at bounding box center [500, 203] width 44 height 27
type input "02-10-2025"
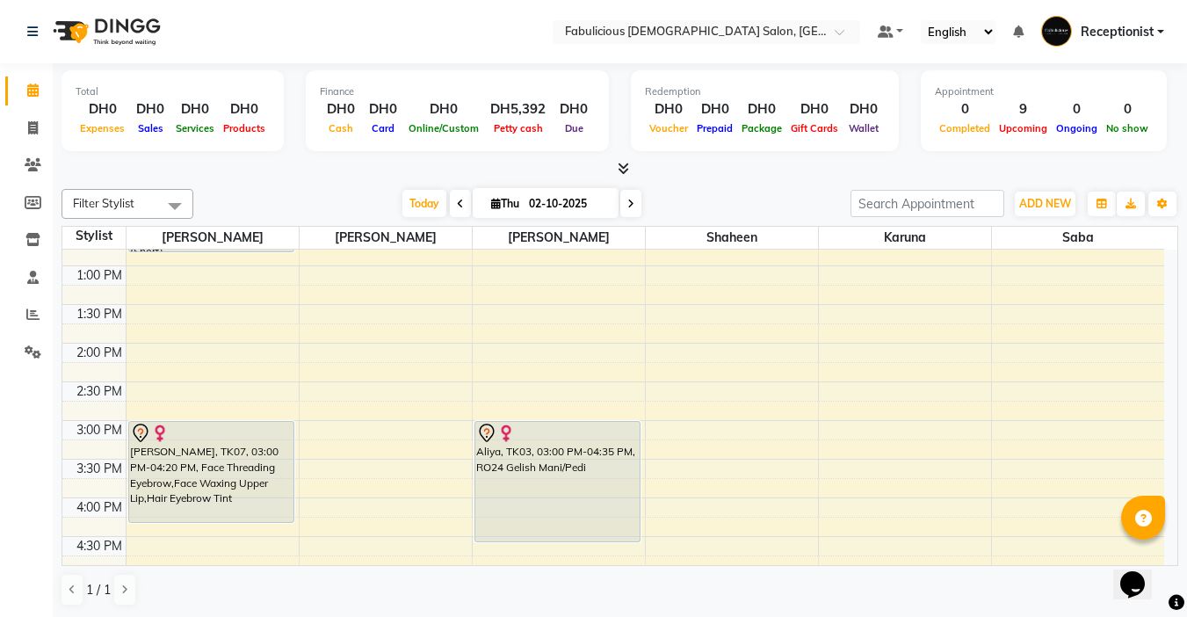
scroll to position [331, 0]
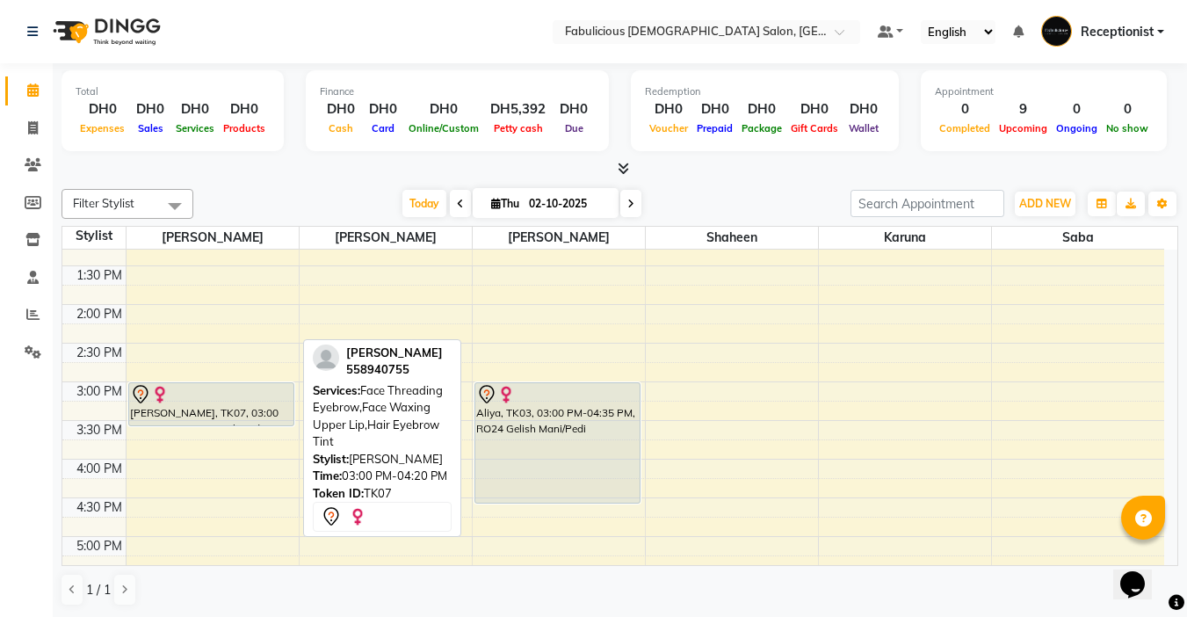
drag, startPoint x: 214, startPoint y: 482, endPoint x: 228, endPoint y: 434, distance: 50.3
click at [228, 434] on div "9:00 AM 9:30 AM 10:00 AM 10:30 AM 11:00 AM 11:30 AM 12:00 PM 12:30 PM 1:00 PM 1…" at bounding box center [612, 497] width 1101 height 1159
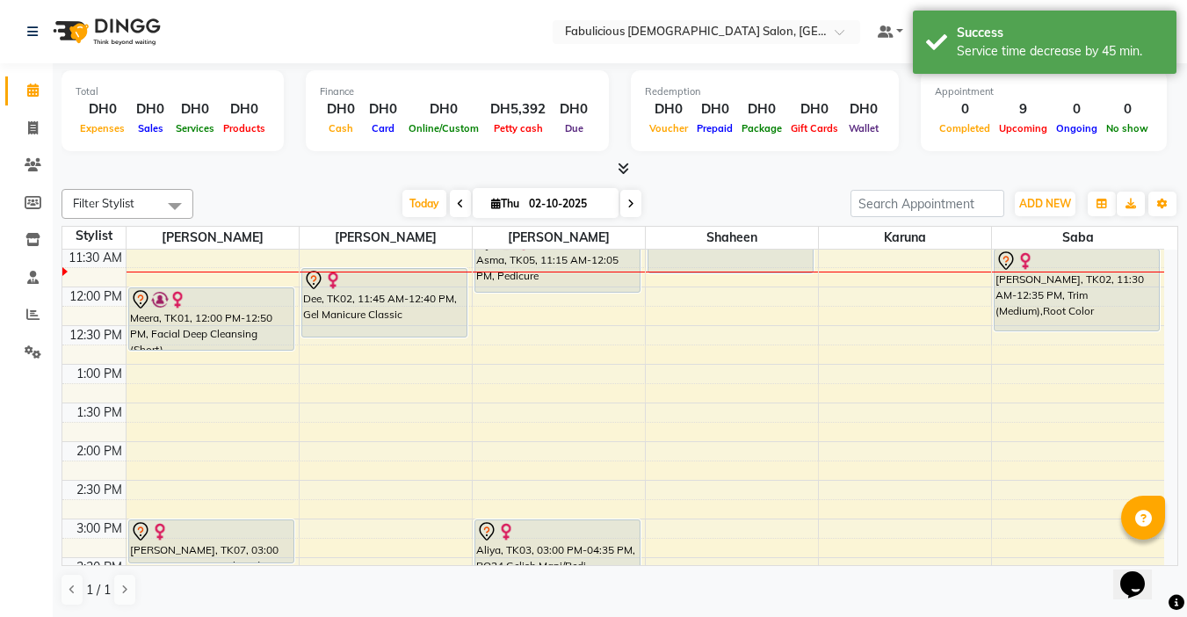
scroll to position [155, 0]
